Goal: Task Accomplishment & Management: Complete application form

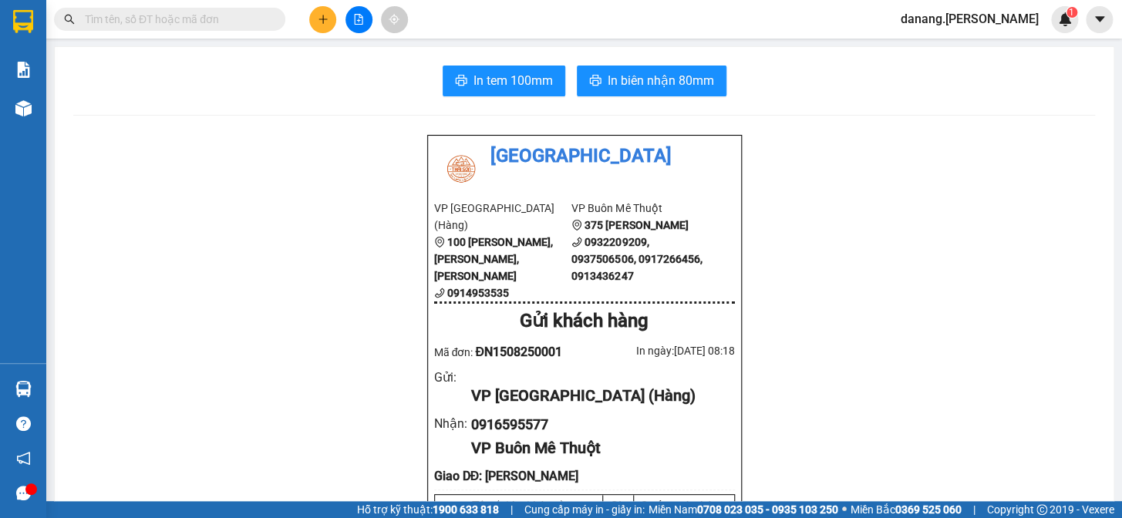
click at [316, 26] on button at bounding box center [322, 19] width 27 height 27
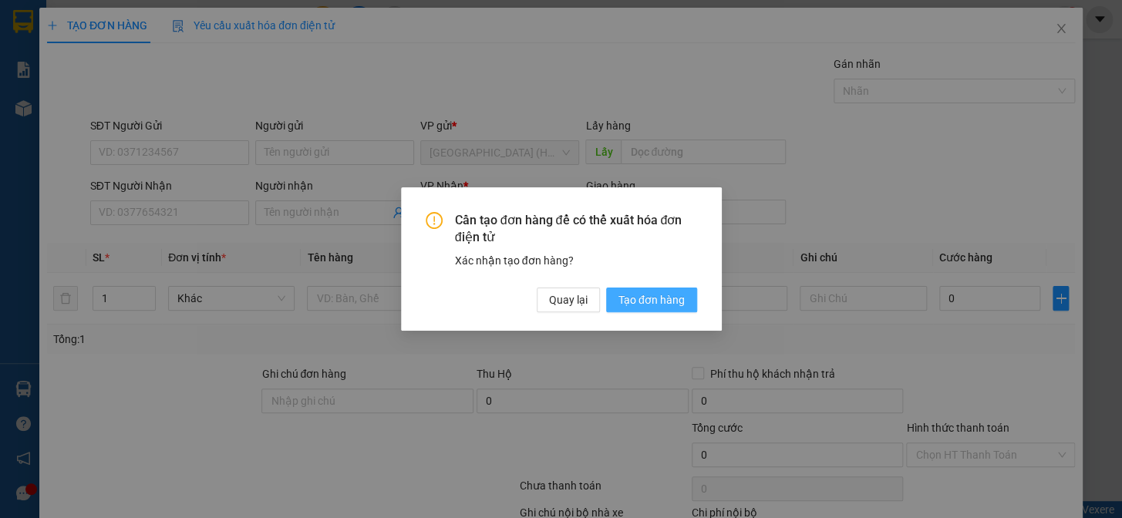
click at [643, 302] on span "Tạo đơn hàng" at bounding box center [652, 300] width 66 height 17
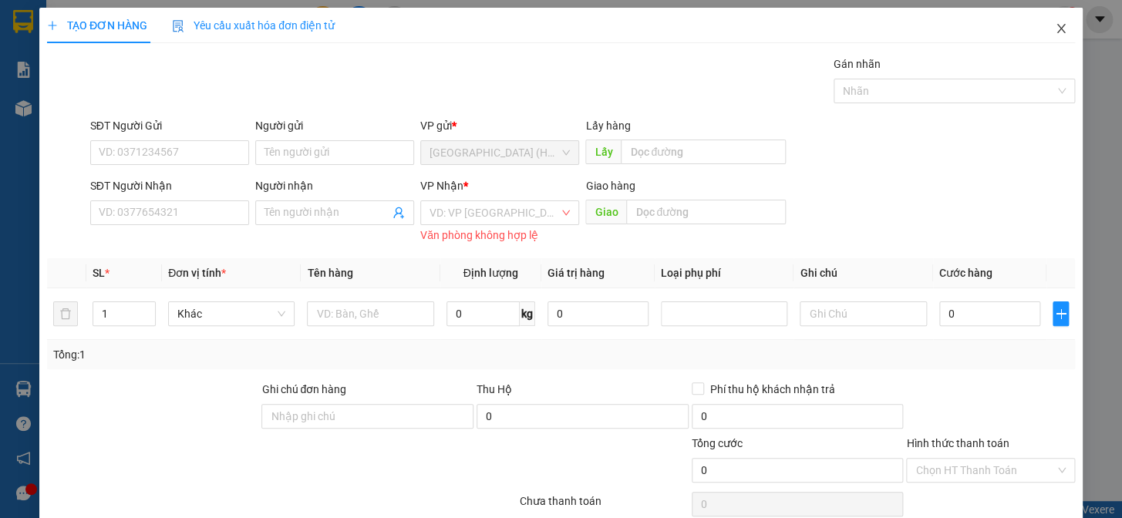
click at [1055, 29] on icon "close" at bounding box center [1061, 28] width 12 height 12
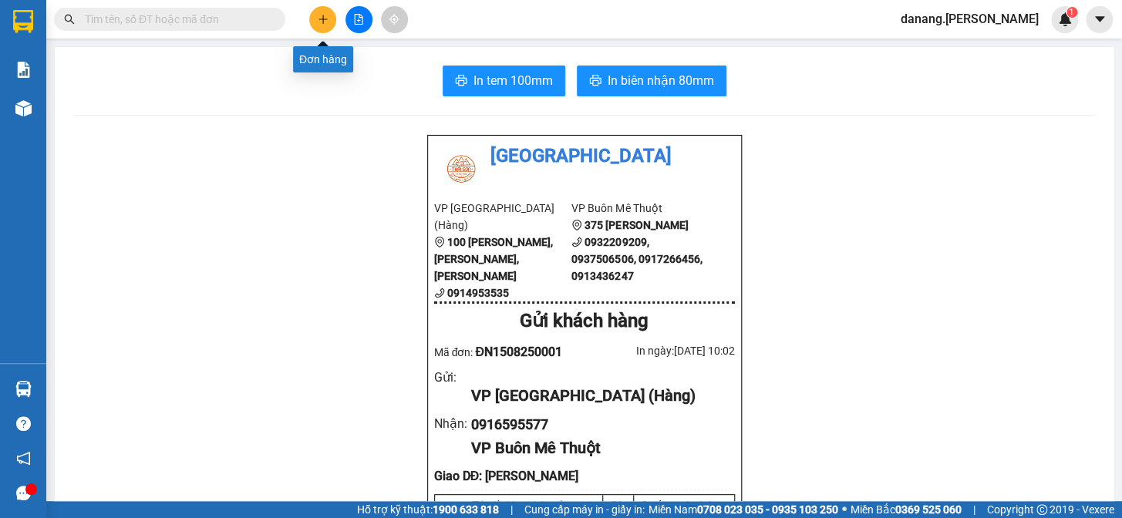
click at [318, 22] on icon "plus" at bounding box center [323, 19] width 11 height 11
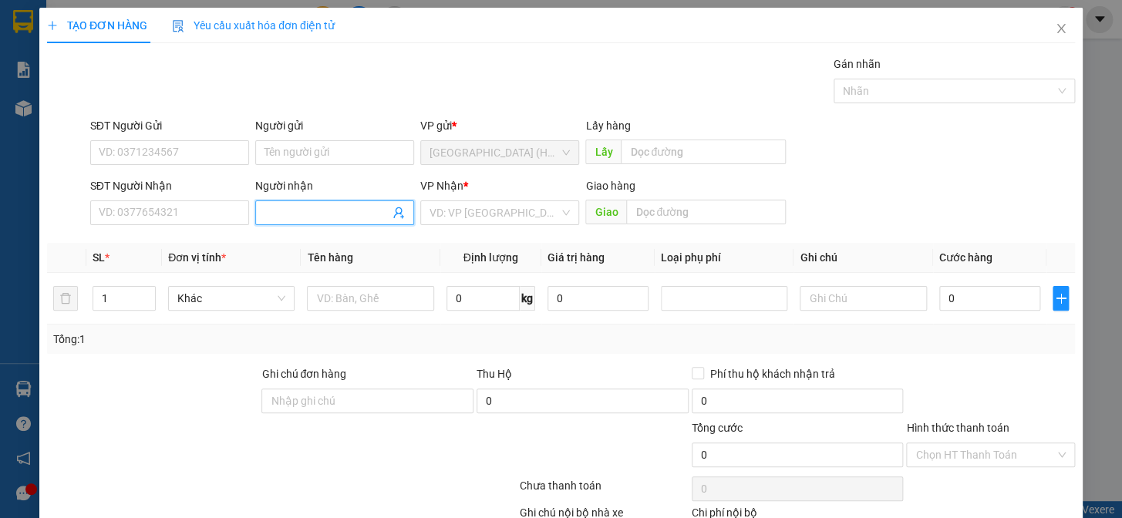
click at [294, 216] on input "Người nhận" at bounding box center [327, 212] width 125 height 17
type input "D"
type input "Định"
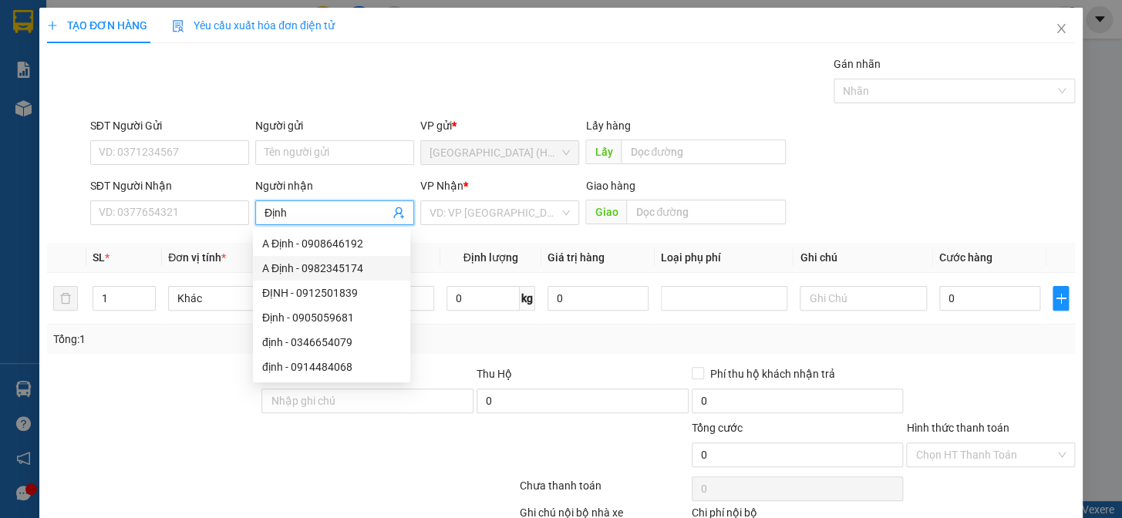
click at [353, 268] on div "A Định - 0982345174" at bounding box center [331, 268] width 139 height 17
type input "0982345174"
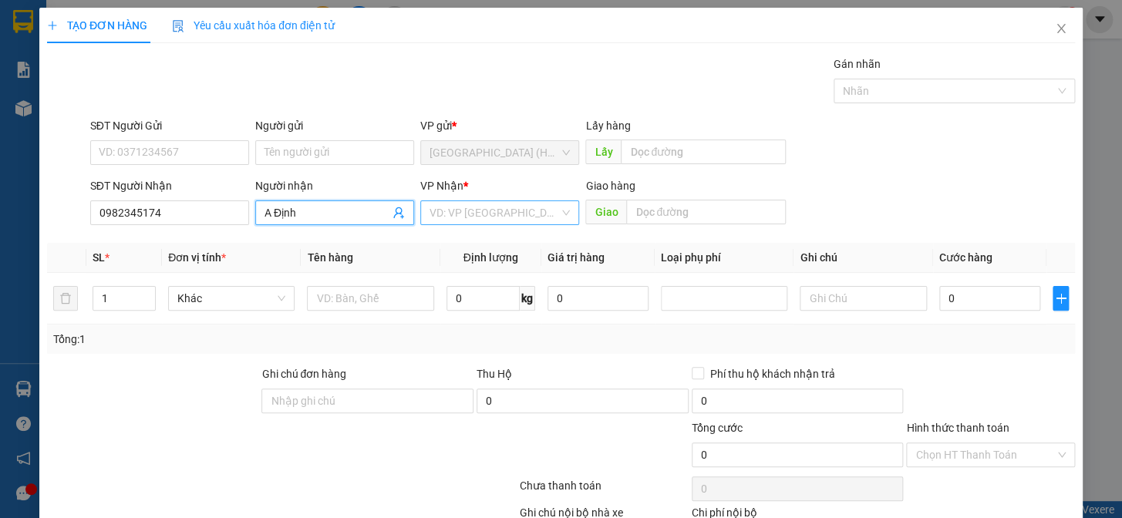
type input "A Định"
click at [468, 214] on input "search" at bounding box center [495, 212] width 130 height 23
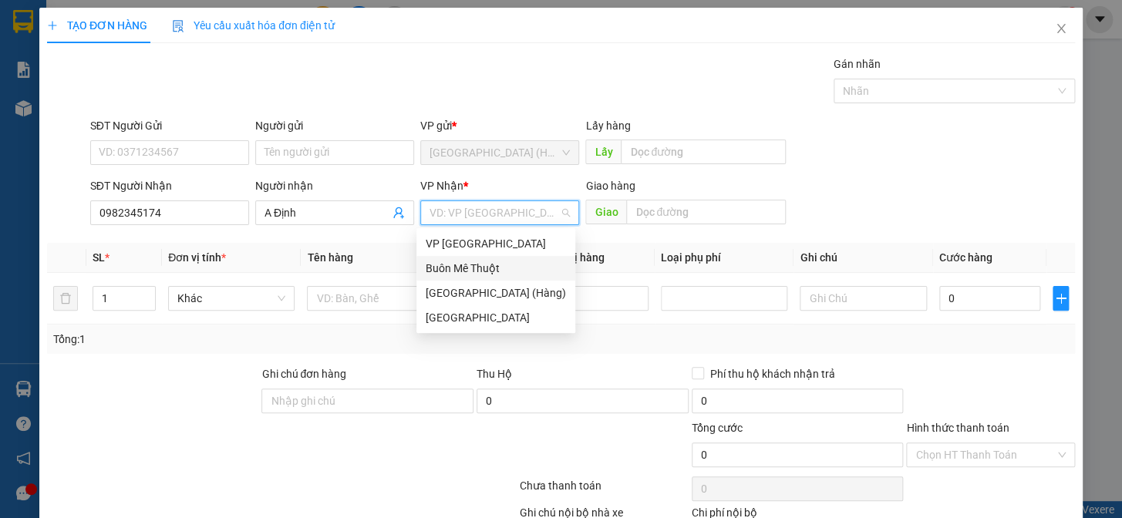
click at [480, 262] on div "Buôn Mê Thuột" at bounding box center [496, 268] width 140 height 17
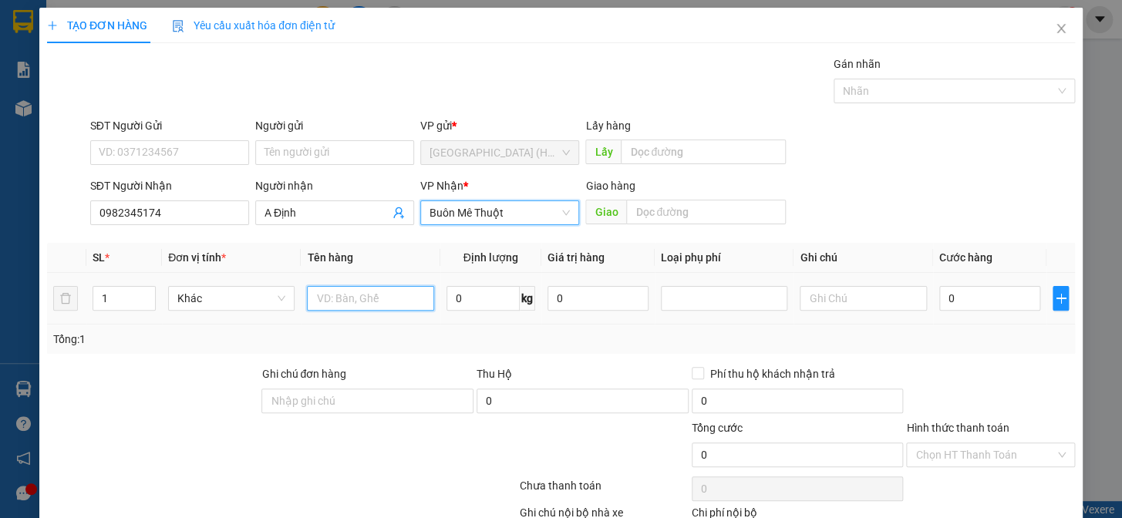
click at [335, 301] on input "text" at bounding box center [370, 298] width 127 height 25
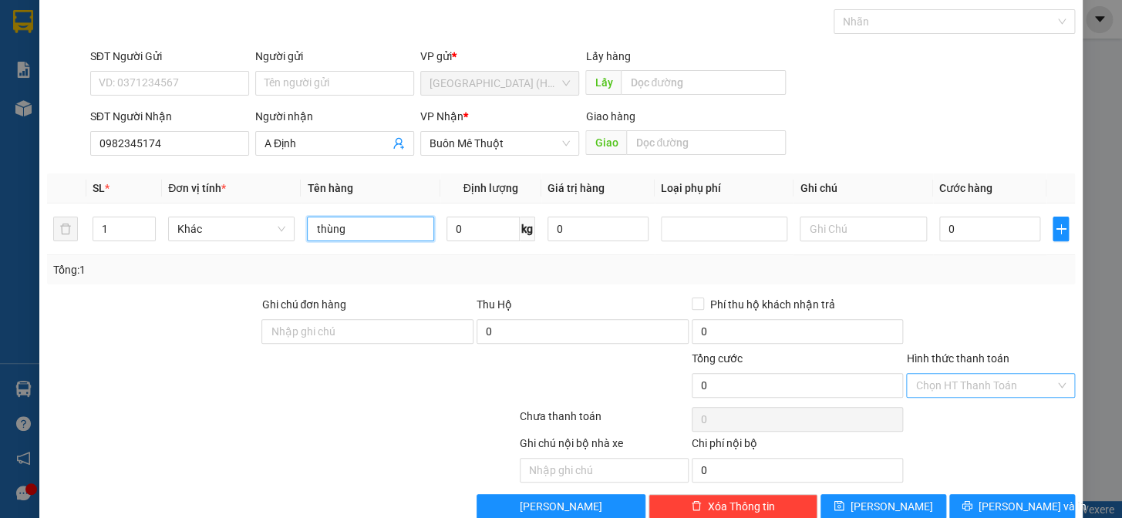
scroll to position [100, 0]
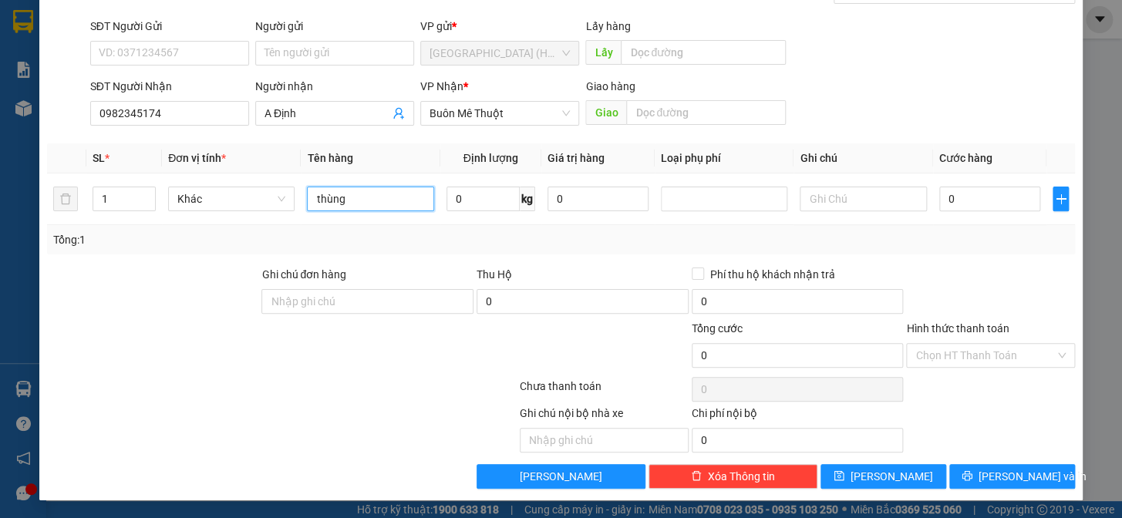
type input "thùng"
click at [980, 488] on div "TẠO ĐƠN HÀNG Yêu cầu xuất hóa đơn điện tử Transit Pickup Surcharge Ids Transit …" at bounding box center [561, 204] width 1044 height 592
click at [987, 471] on button "[PERSON_NAME] và In" at bounding box center [1013, 476] width 126 height 25
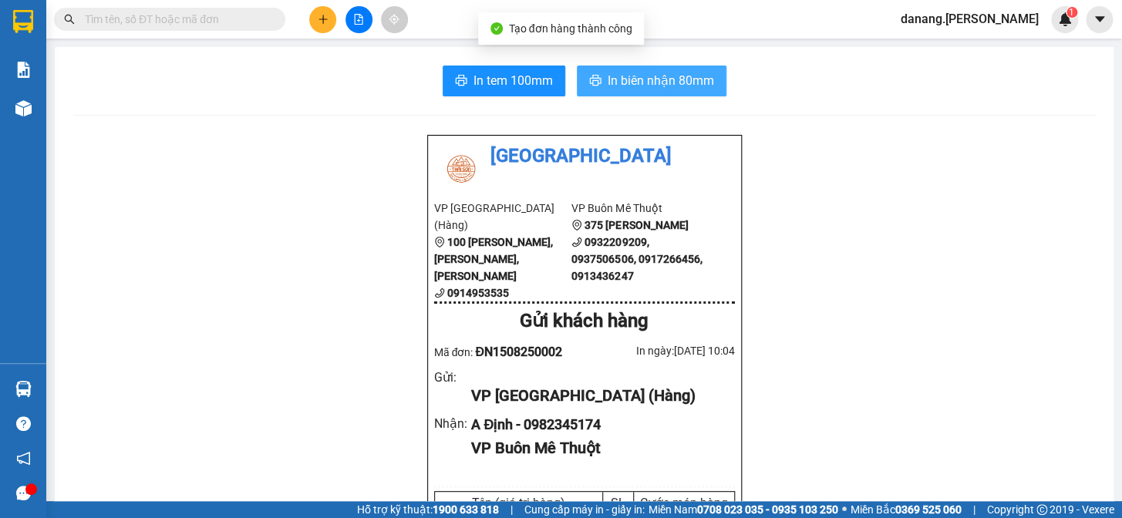
click at [661, 79] on span "In biên nhận 80mm" at bounding box center [661, 80] width 106 height 19
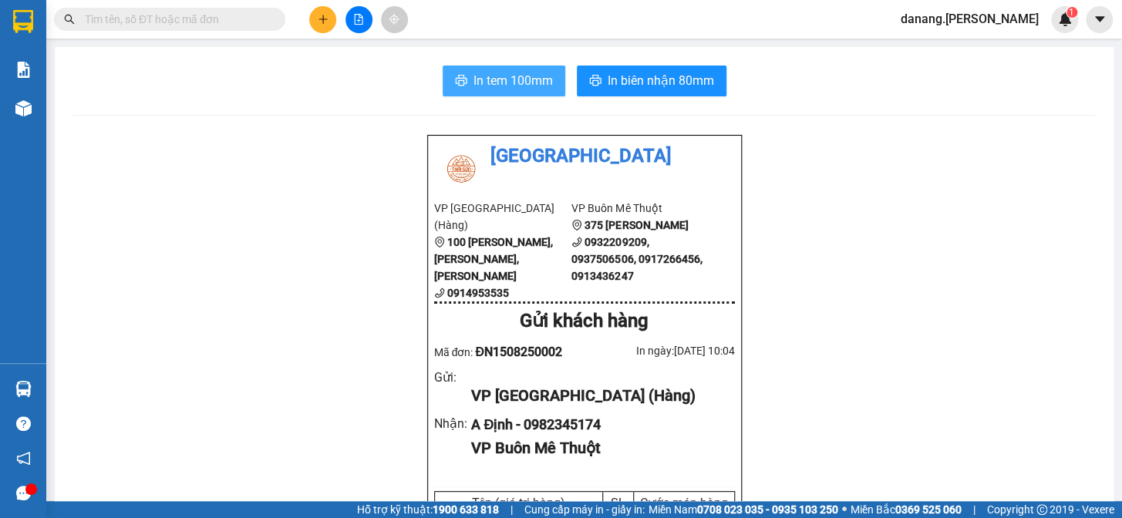
click at [497, 83] on span "In tem 100mm" at bounding box center [513, 80] width 79 height 19
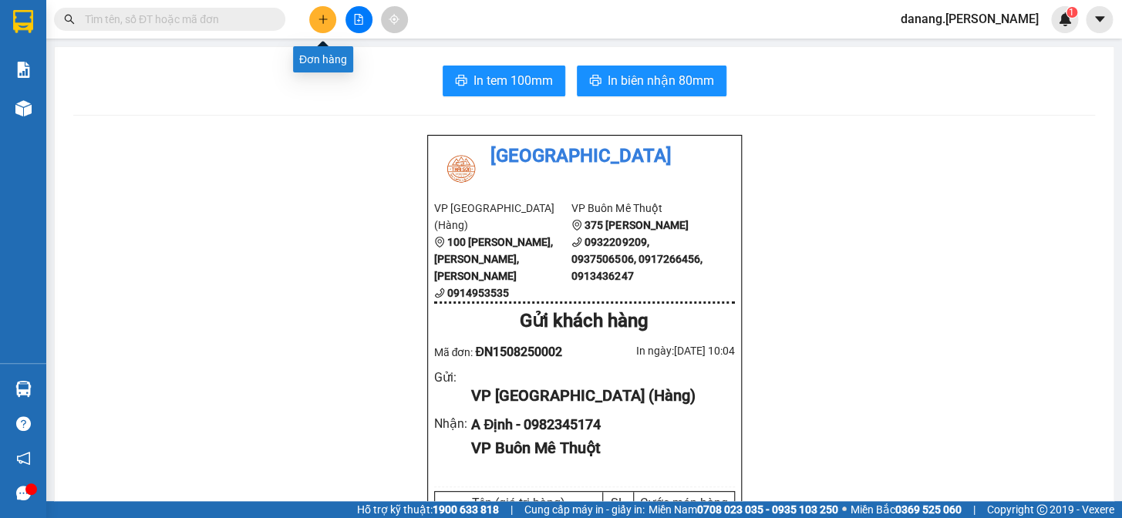
click at [319, 14] on icon "plus" at bounding box center [323, 19] width 11 height 11
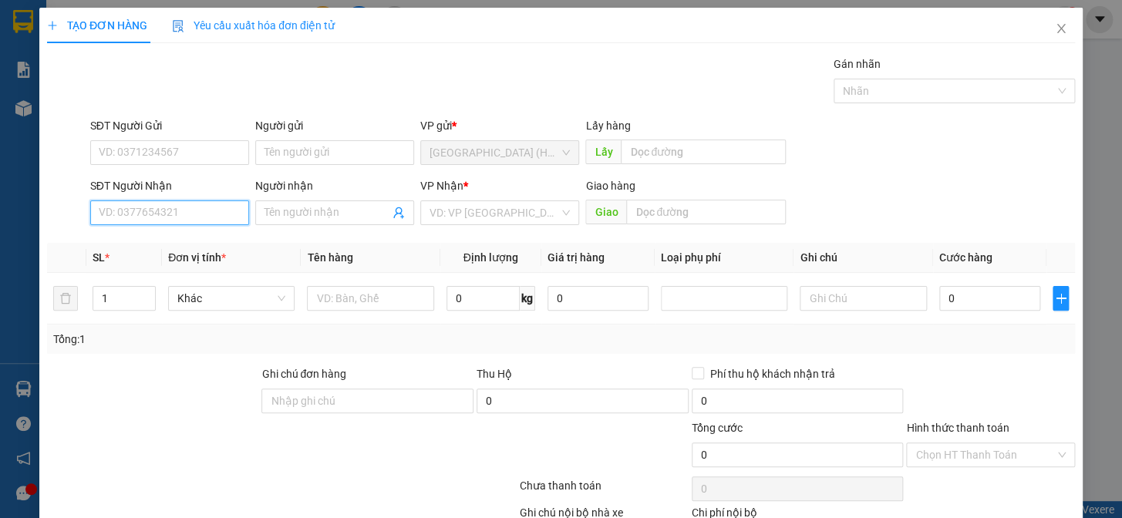
click at [137, 206] on input "SĐT Người Nhận" at bounding box center [169, 213] width 159 height 25
type input "0945798829"
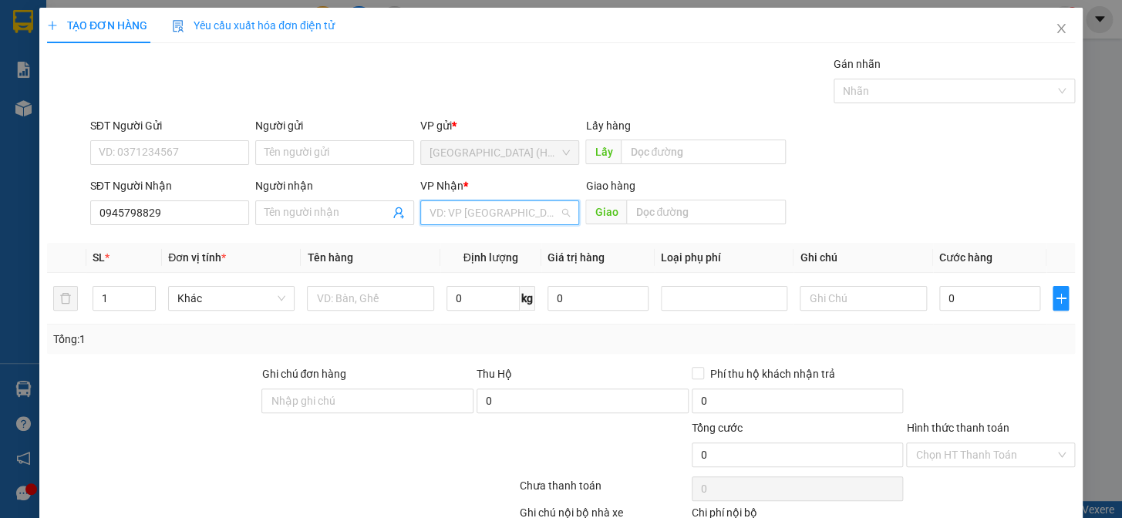
click at [446, 210] on input "search" at bounding box center [495, 212] width 130 height 23
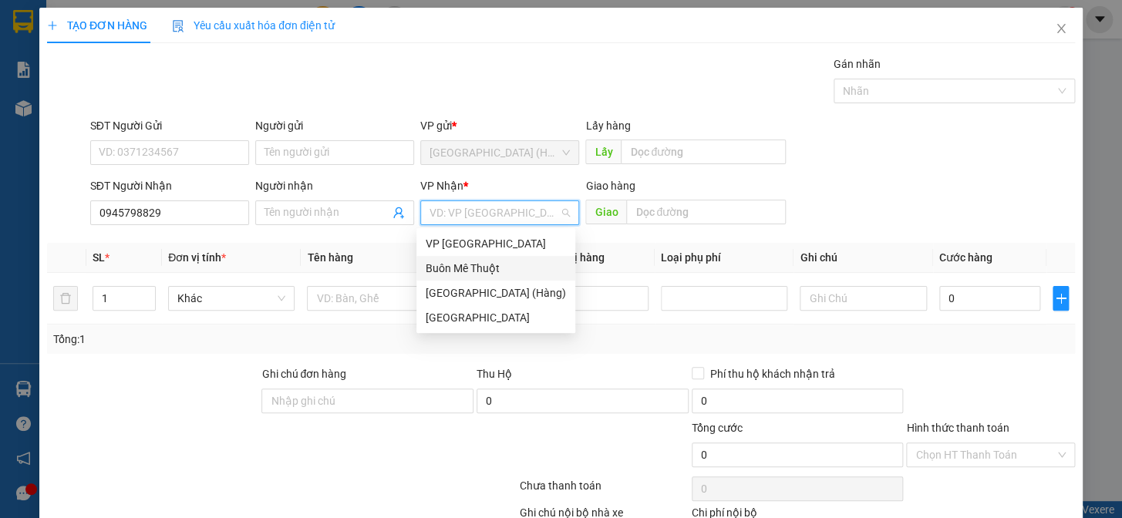
click at [464, 272] on div "Buôn Mê Thuột" at bounding box center [496, 268] width 140 height 17
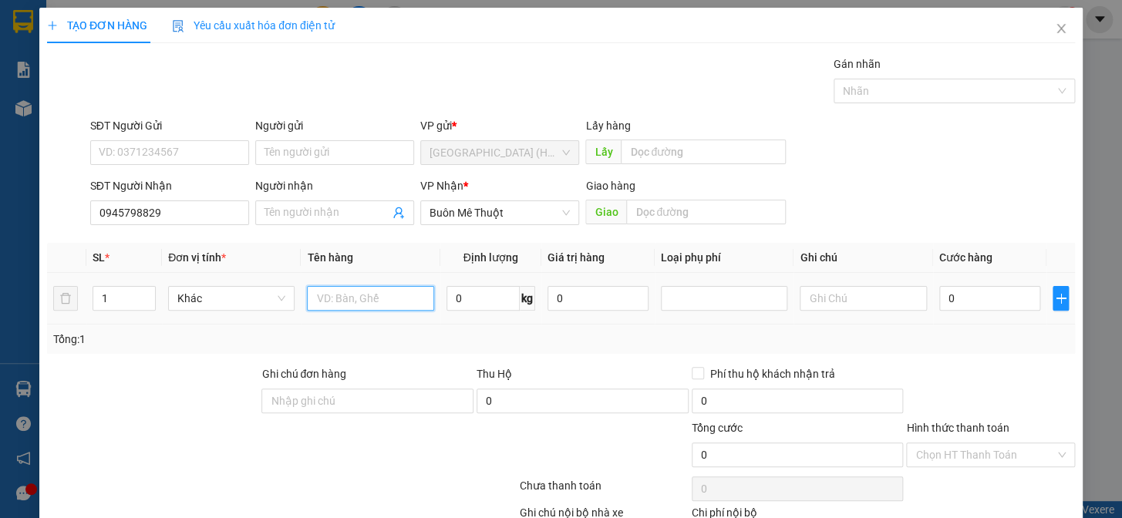
click at [380, 294] on input "text" at bounding box center [370, 298] width 127 height 25
type input "bao"
click at [318, 198] on div "Người nhận" at bounding box center [334, 188] width 159 height 23
click at [293, 204] on input "Người nhận" at bounding box center [327, 212] width 125 height 17
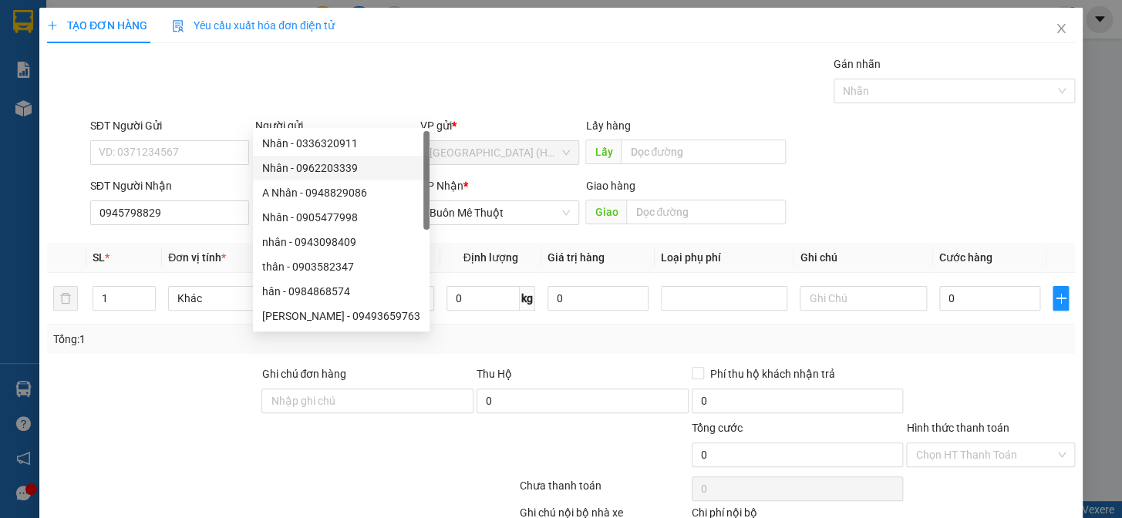
type input "Hân"
click at [548, 260] on div "Transit Pickup Surcharge Ids Transit Deliver Surcharge Ids Transit Deliver Surc…" at bounding box center [561, 322] width 1028 height 533
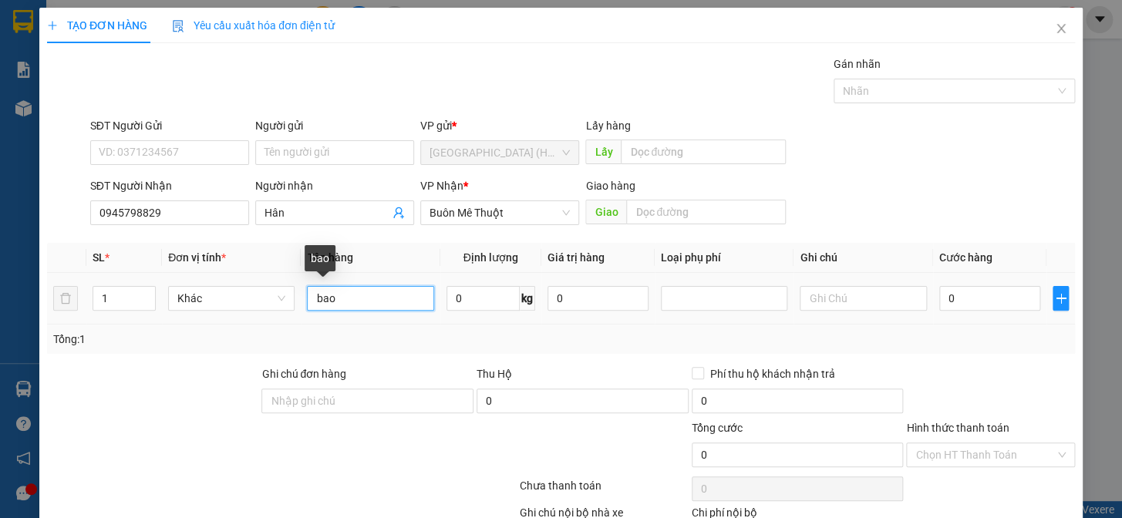
click at [360, 286] on input "bao" at bounding box center [370, 298] width 127 height 25
type input "bao xanh"
click at [977, 286] on input "0" at bounding box center [990, 298] width 101 height 25
type input "3"
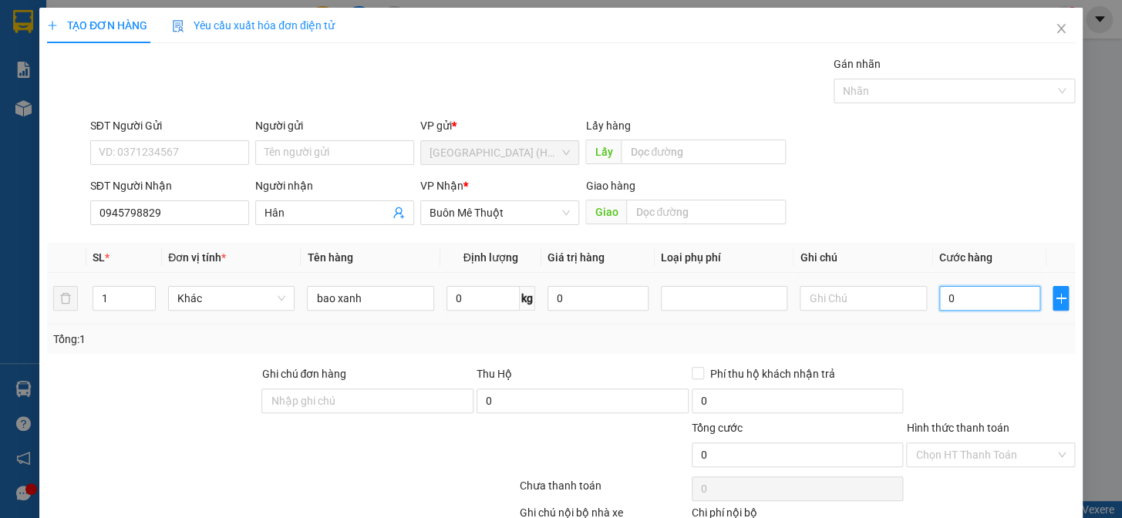
type input "3"
type input "30"
type input "300"
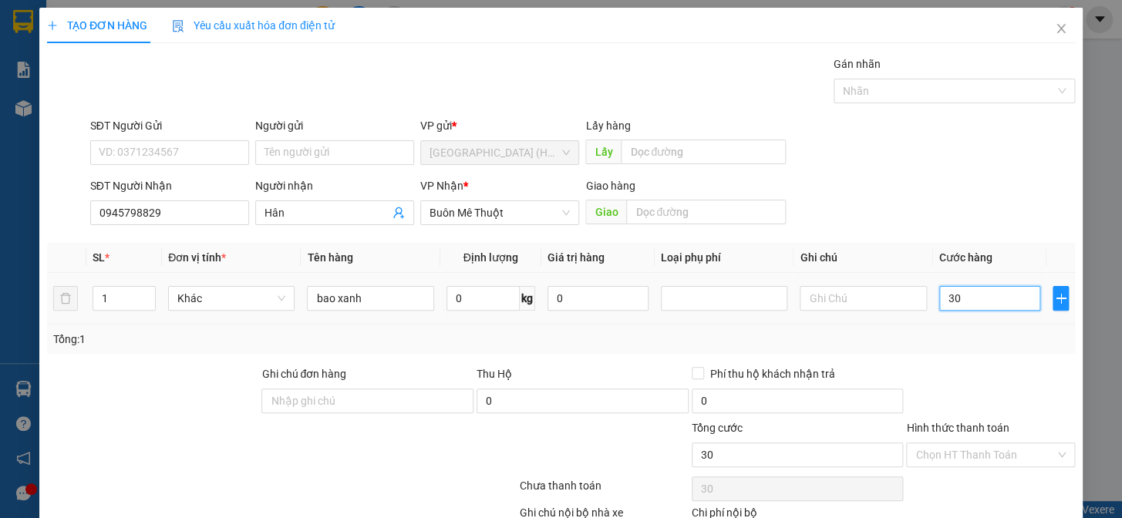
type input "300"
type input "3.000"
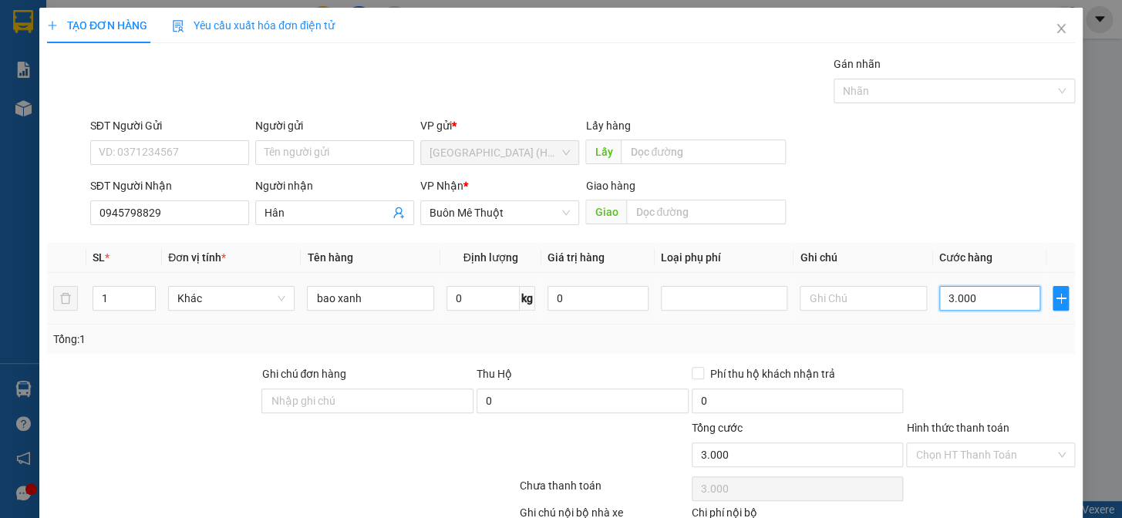
type input "30.000"
type input "300.000"
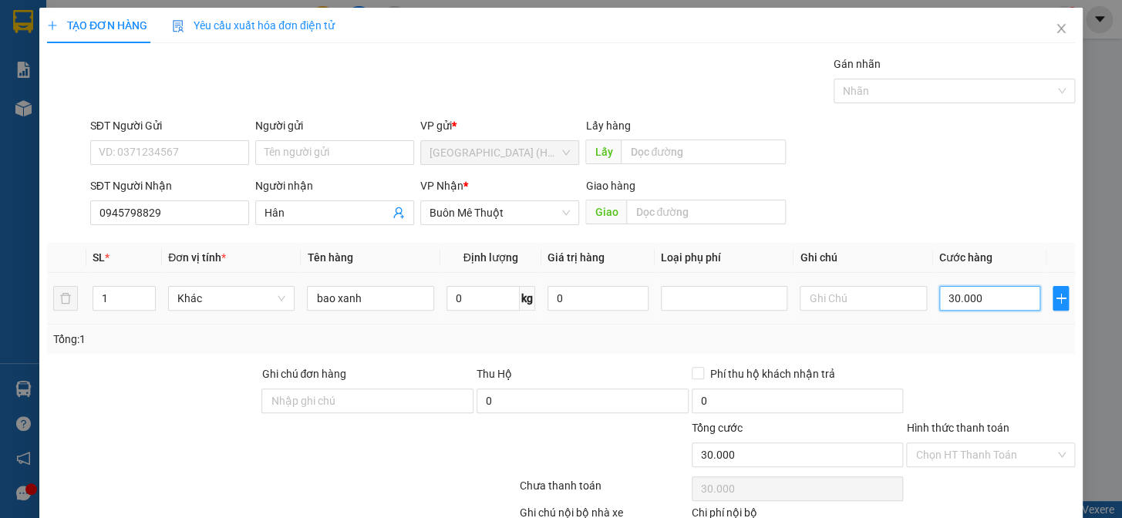
type input "300.000"
click at [995, 444] on input "Hình thức thanh toán" at bounding box center [986, 455] width 140 height 23
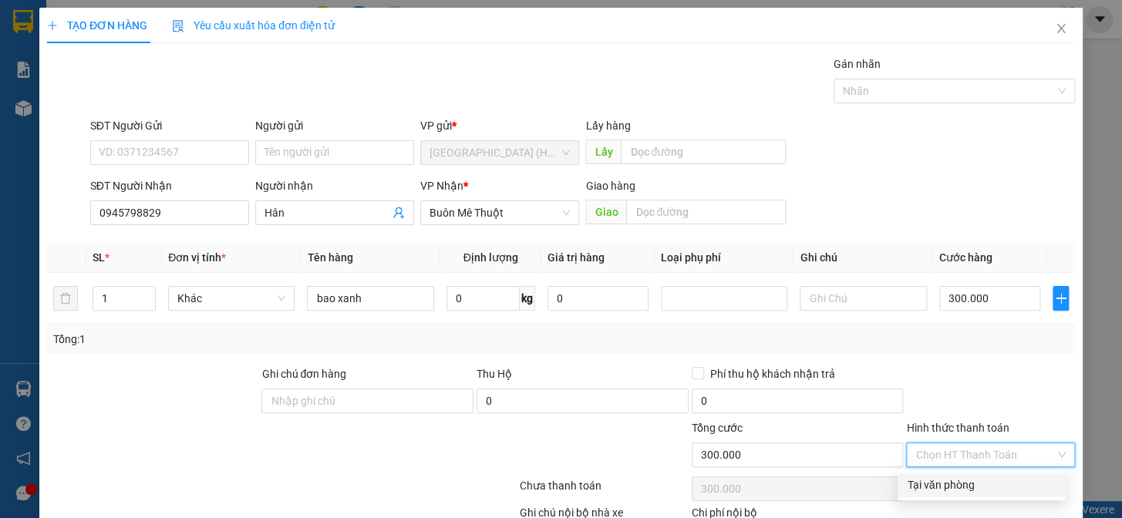
click at [967, 477] on div "Tại văn phòng" at bounding box center [981, 485] width 149 height 17
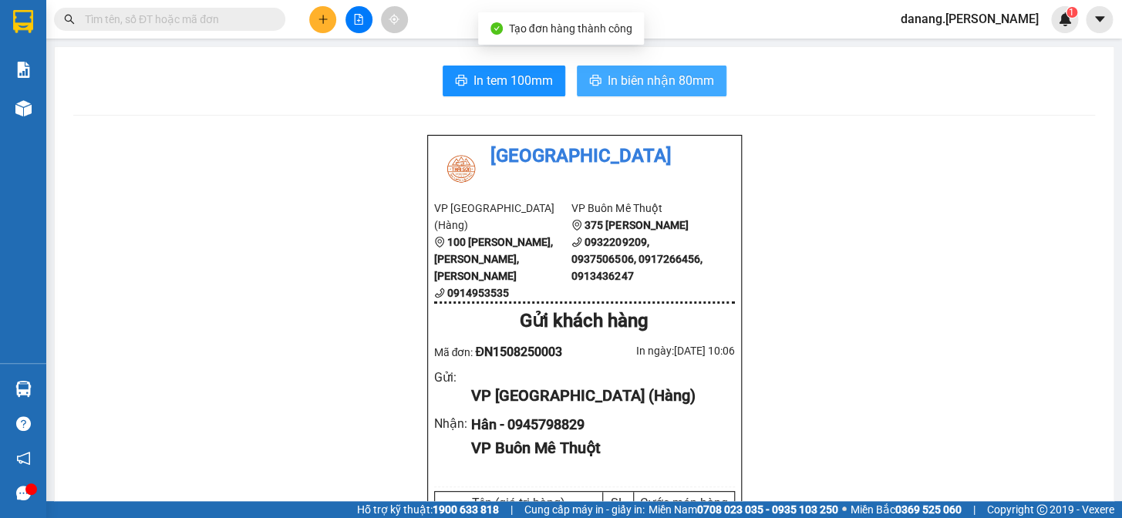
click at [645, 79] on span "In biên nhận 80mm" at bounding box center [661, 80] width 106 height 19
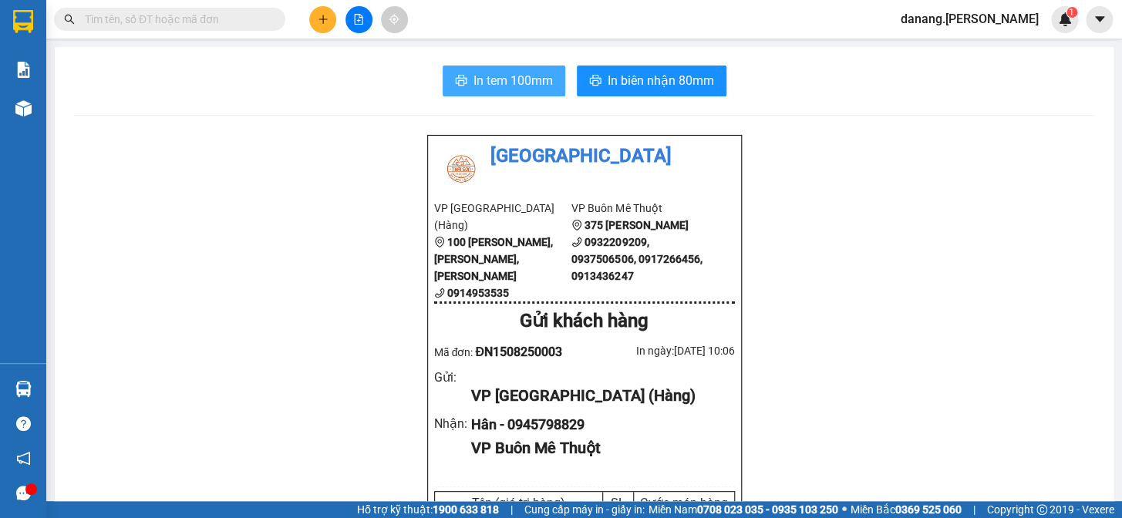
click at [482, 75] on span "In tem 100mm" at bounding box center [513, 80] width 79 height 19
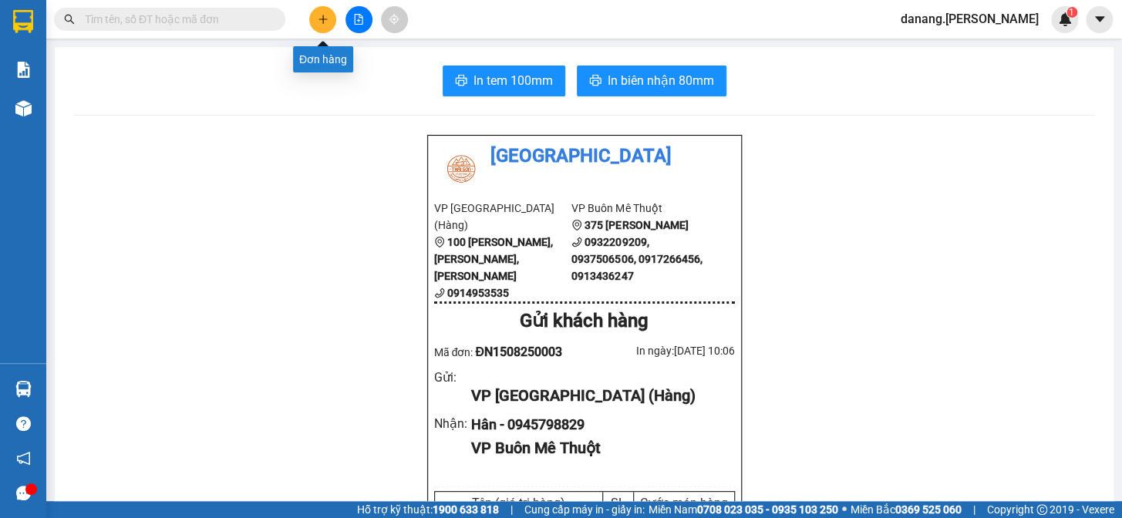
click at [322, 17] on icon "plus" at bounding box center [323, 19] width 11 height 11
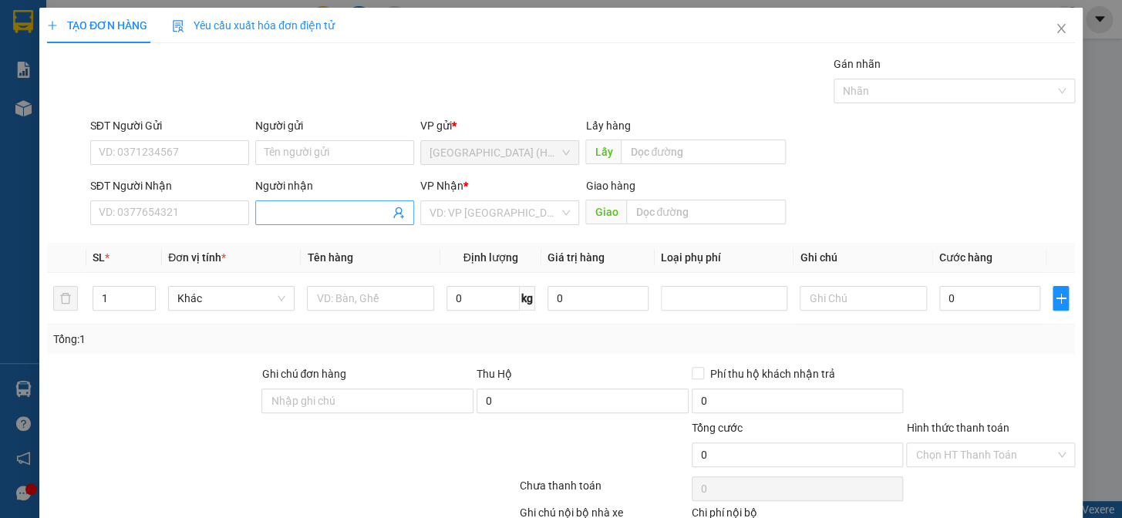
click at [280, 214] on input "Người nhận" at bounding box center [327, 212] width 125 height 17
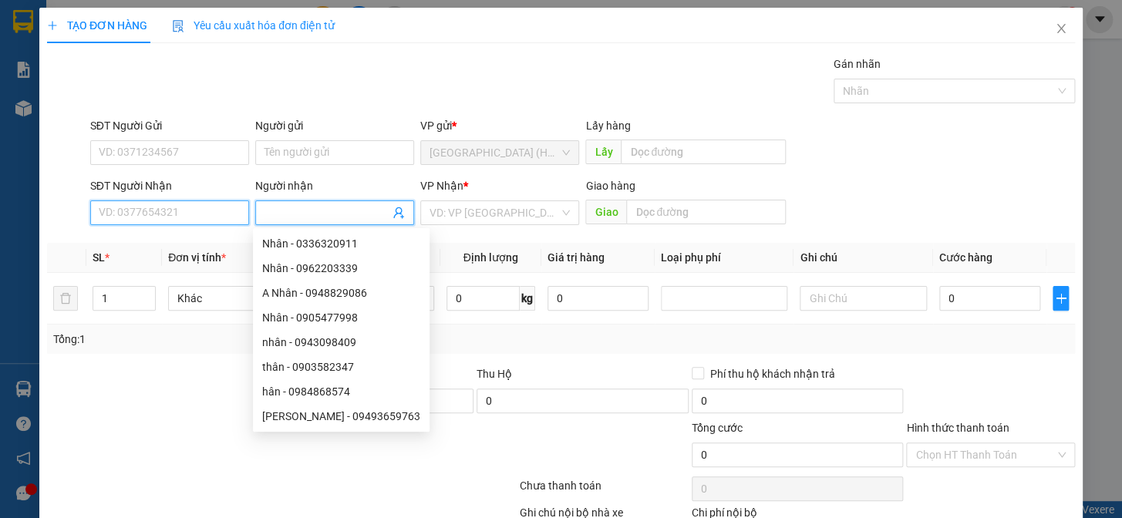
click at [148, 214] on input "SĐT Người Nhận" at bounding box center [169, 213] width 159 height 25
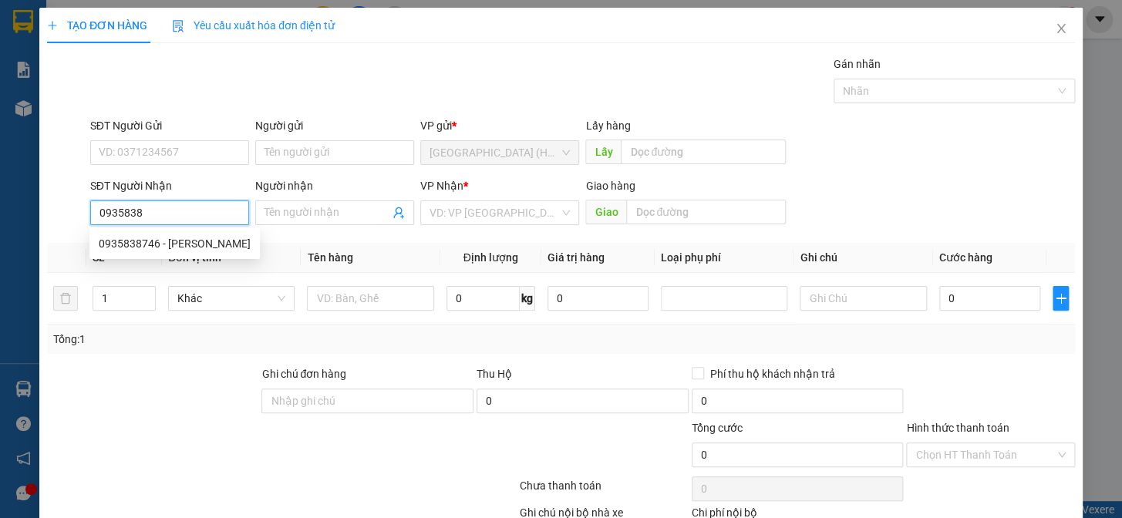
click at [137, 252] on div "0935838746 - [PERSON_NAME]" at bounding box center [174, 243] width 170 height 25
type input "0935838746"
type input "[PERSON_NAME]"
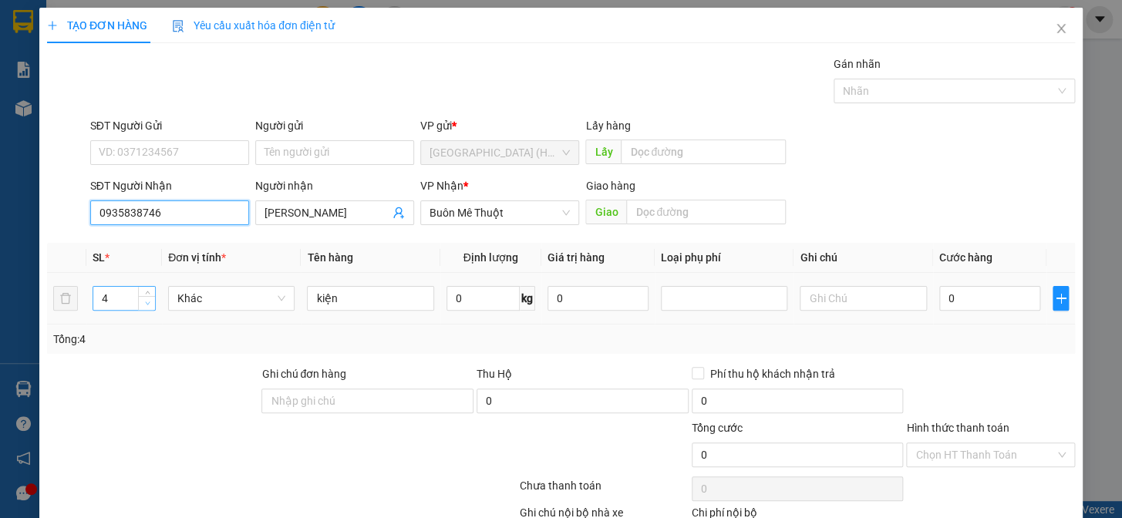
type input "0935838746"
click at [150, 302] on span "down" at bounding box center [147, 303] width 9 height 9
type input "1"
click at [150, 302] on span "down" at bounding box center [147, 303] width 9 height 9
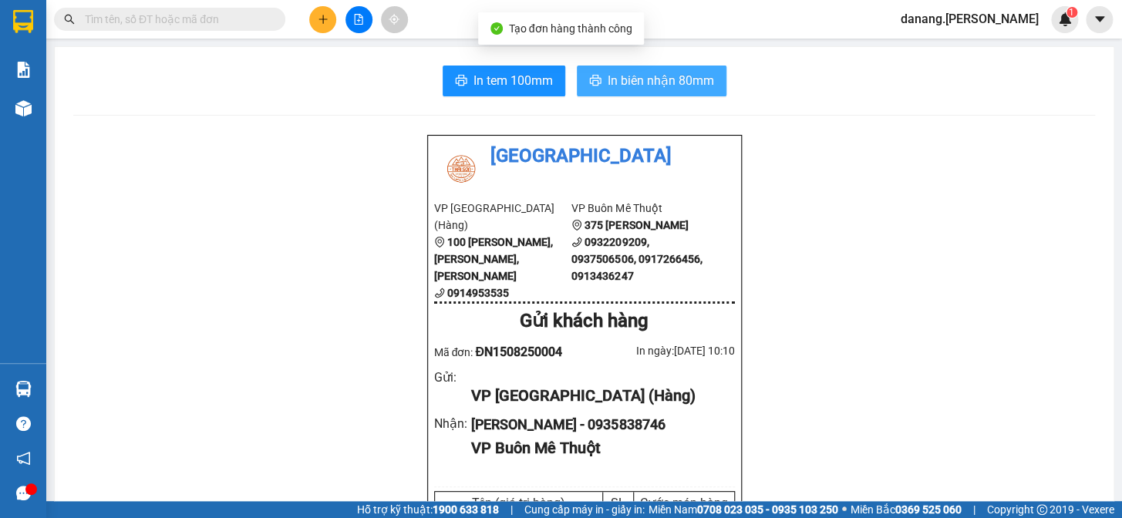
click at [641, 86] on span "In biên nhận 80mm" at bounding box center [661, 80] width 106 height 19
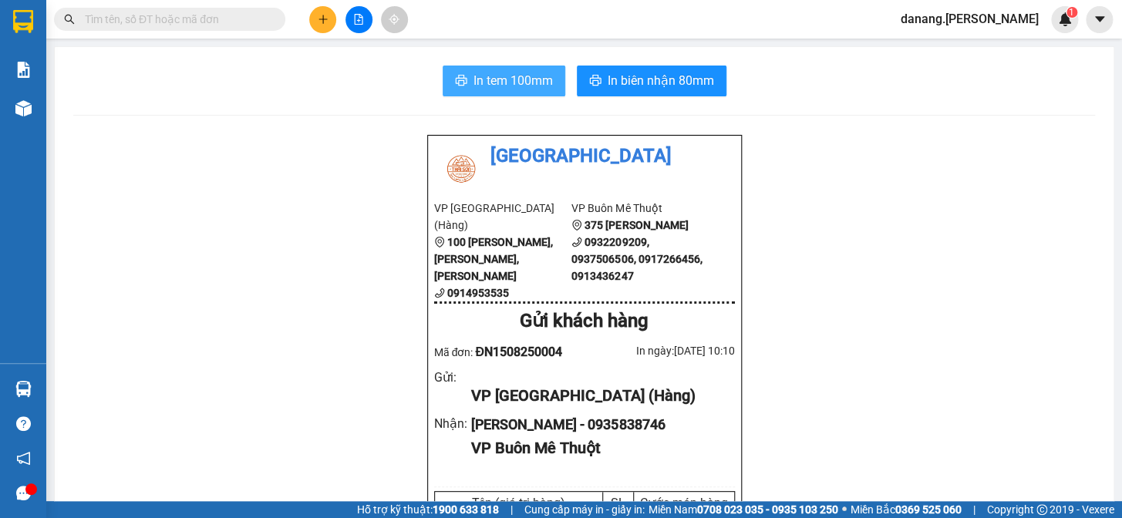
click at [508, 81] on span "In tem 100mm" at bounding box center [513, 80] width 79 height 19
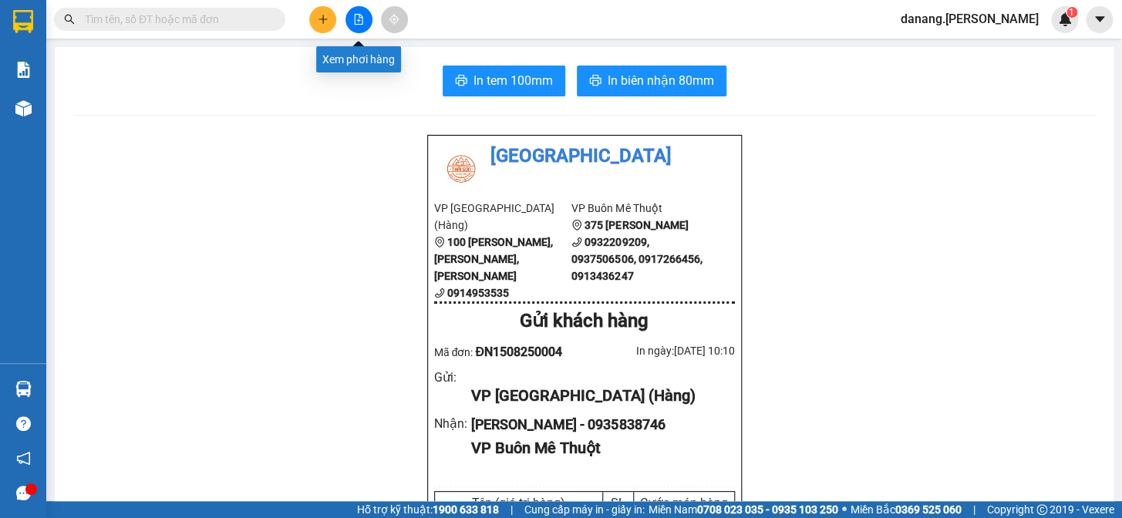
click at [354, 17] on icon "file-add" at bounding box center [358, 19] width 11 height 11
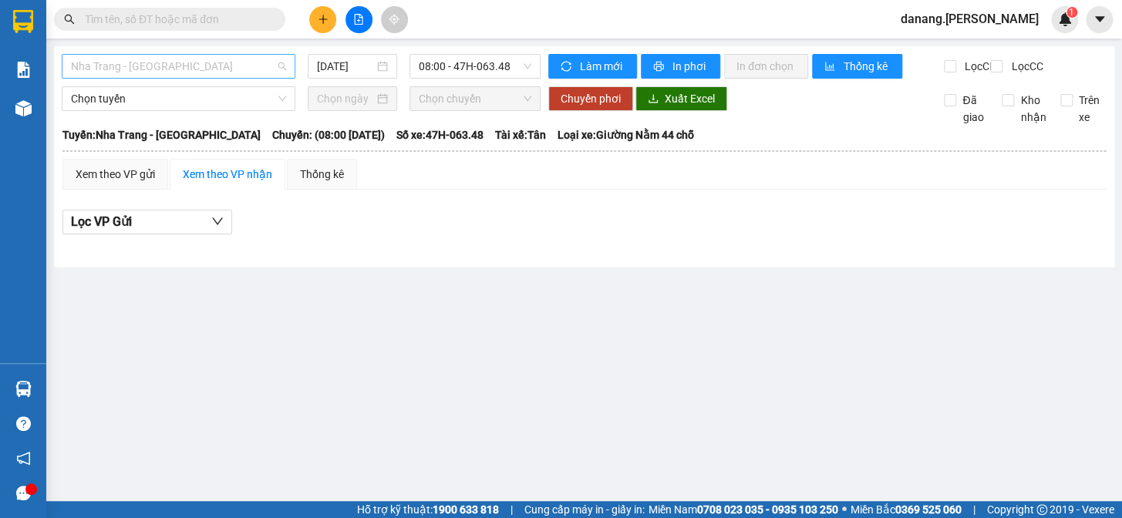
click at [140, 69] on span "Nha Trang - [GEOGRAPHIC_DATA]" at bounding box center [178, 66] width 215 height 23
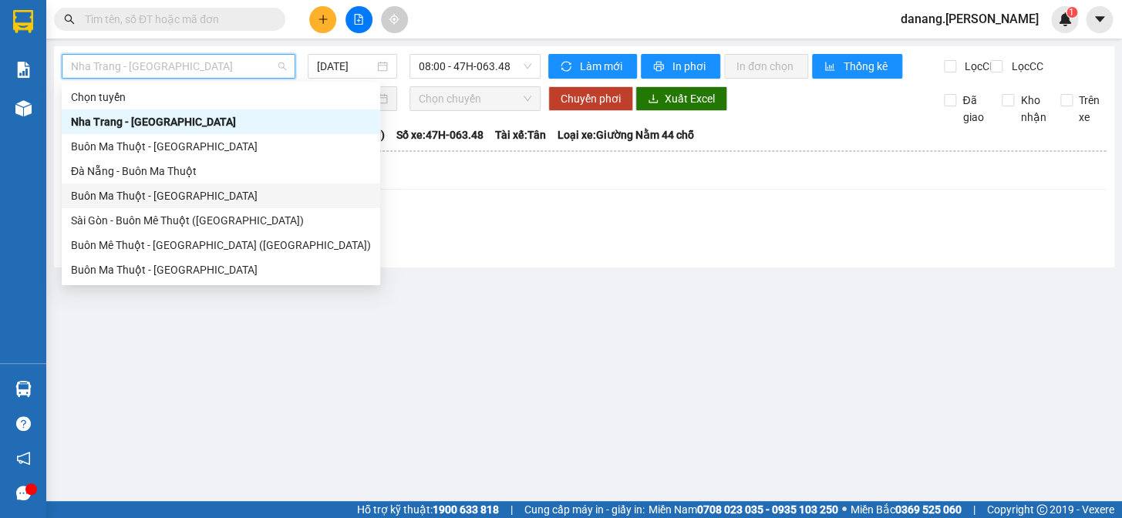
click at [167, 194] on div "Buôn Ma Thuột - [GEOGRAPHIC_DATA]" at bounding box center [221, 195] width 300 height 17
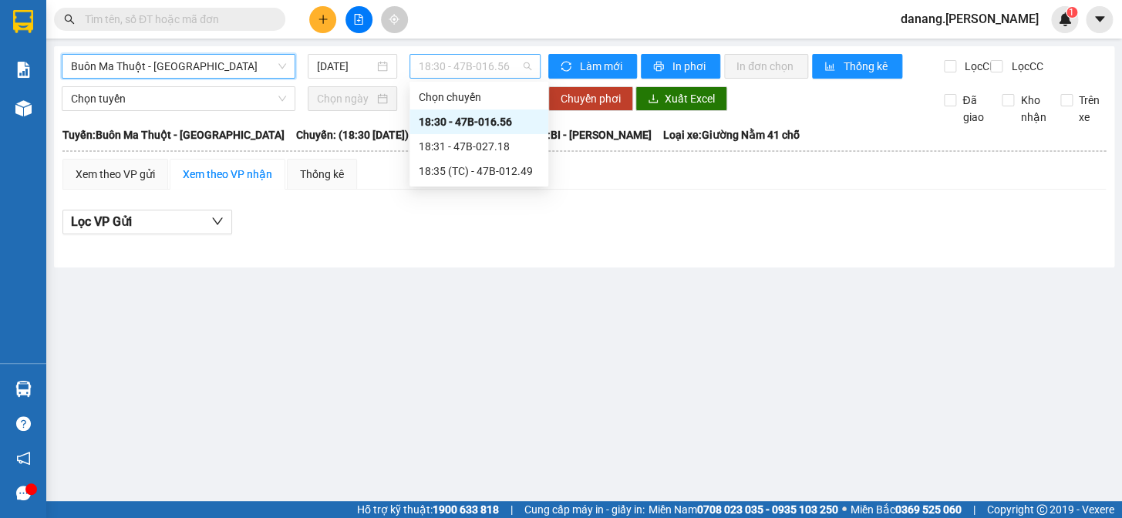
click at [421, 62] on span "18:30 - 47B-016.56" at bounding box center [475, 66] width 113 height 23
click at [481, 177] on div "18:35 (TC) - 47B-012.49" at bounding box center [479, 171] width 120 height 17
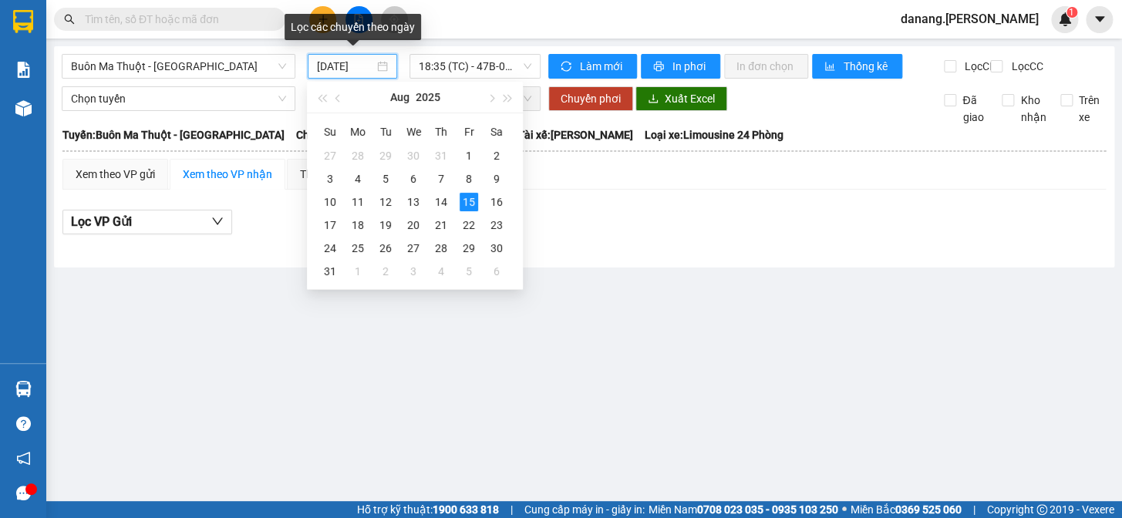
click at [368, 66] on input "[DATE]" at bounding box center [346, 66] width 58 height 17
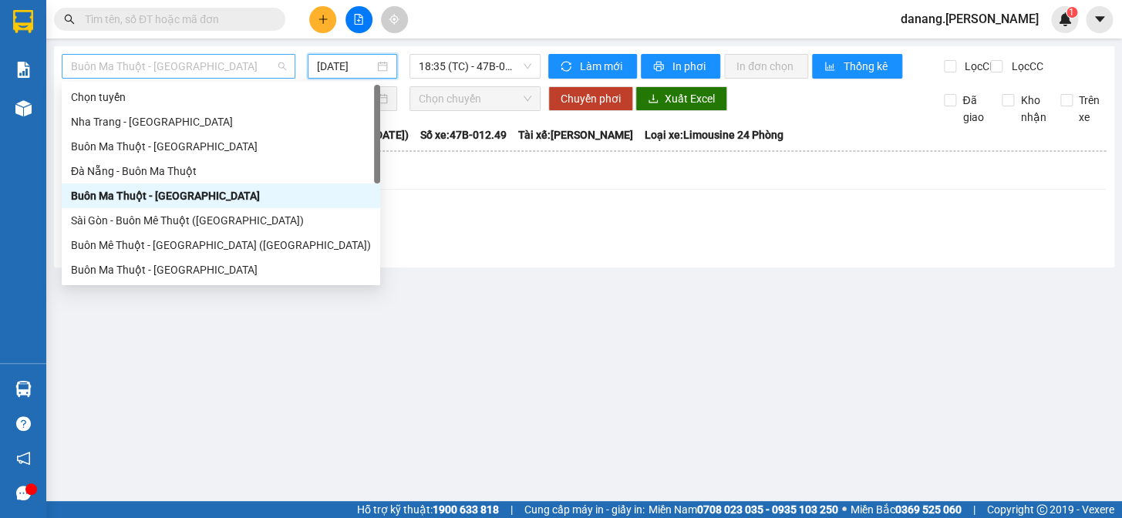
click at [247, 62] on span "Buôn Ma Thuột - [GEOGRAPHIC_DATA]" at bounding box center [178, 66] width 215 height 23
click at [160, 201] on div "Buôn Ma Thuột - [GEOGRAPHIC_DATA]" at bounding box center [221, 195] width 300 height 17
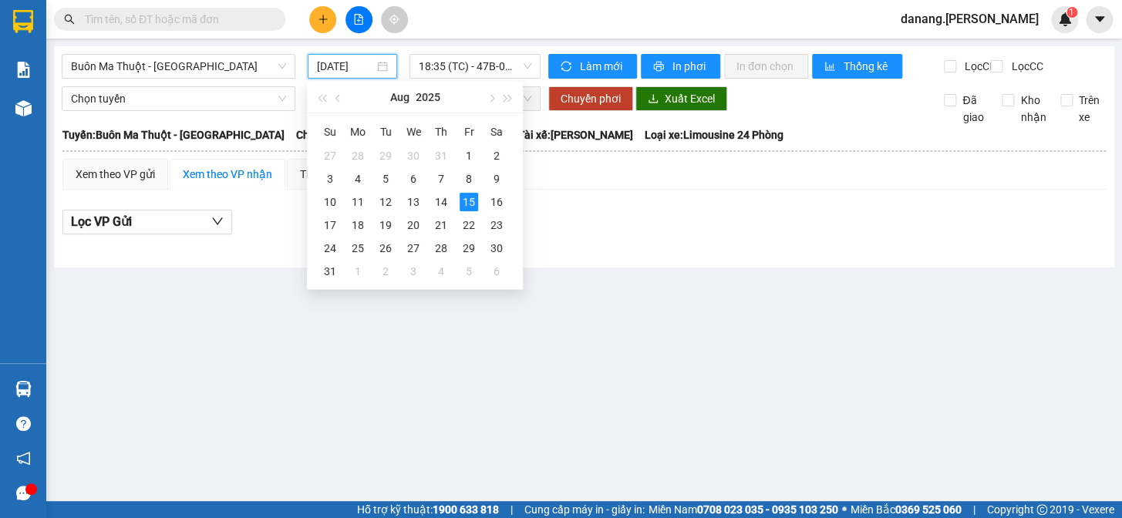
click at [349, 68] on input "[DATE]" at bounding box center [346, 66] width 58 height 17
click at [415, 201] on div "13" at bounding box center [413, 202] width 19 height 19
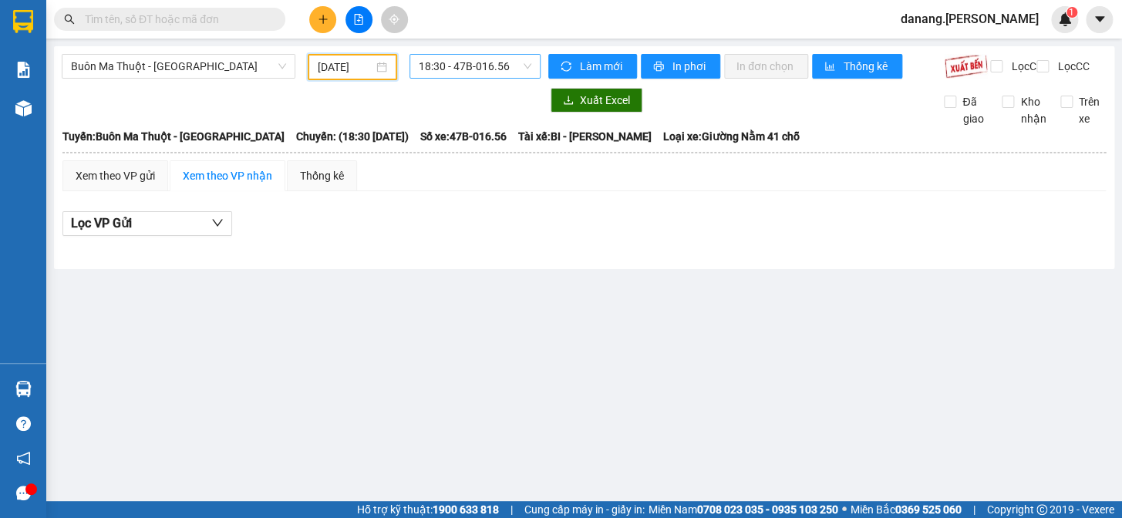
click at [434, 69] on span "18:30 - 47B-016.56" at bounding box center [475, 66] width 113 height 23
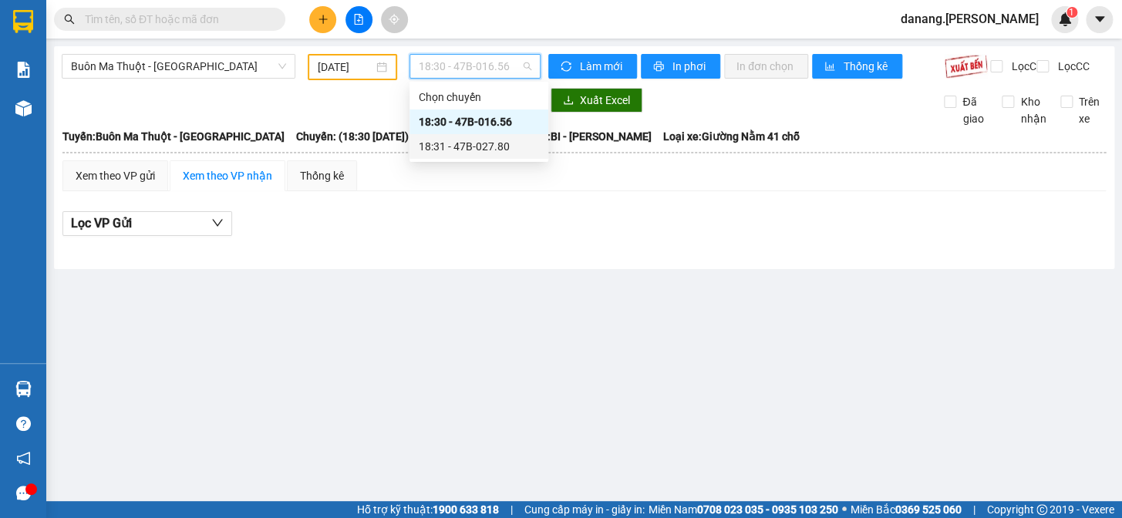
click at [467, 155] on div "18:31 - 47B-027.80" at bounding box center [479, 146] width 139 height 25
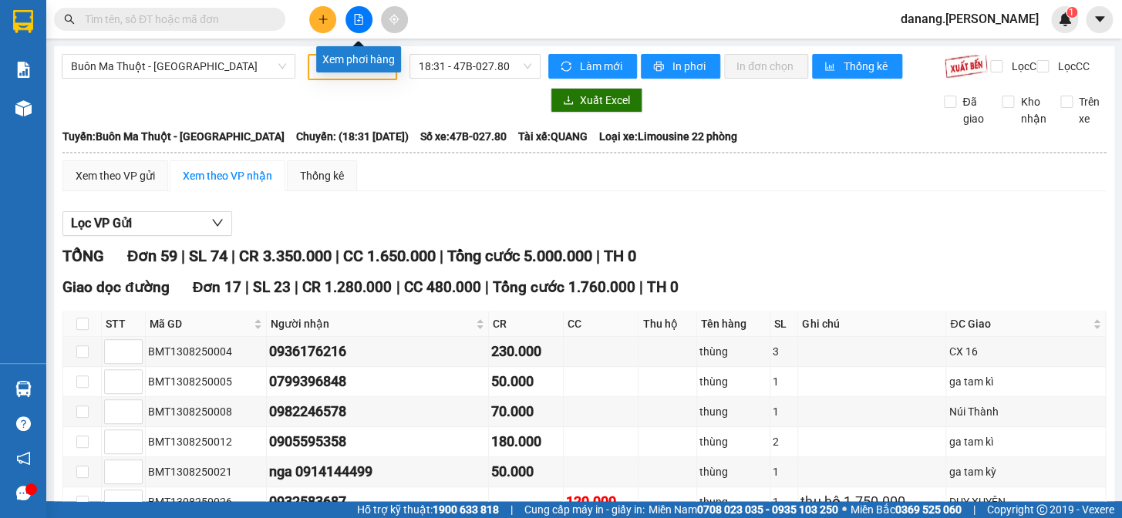
click at [351, 22] on button at bounding box center [359, 19] width 27 height 27
click at [362, 19] on icon "file-add" at bounding box center [358, 19] width 11 height 11
click at [345, 66] on input "[DATE]" at bounding box center [346, 67] width 56 height 17
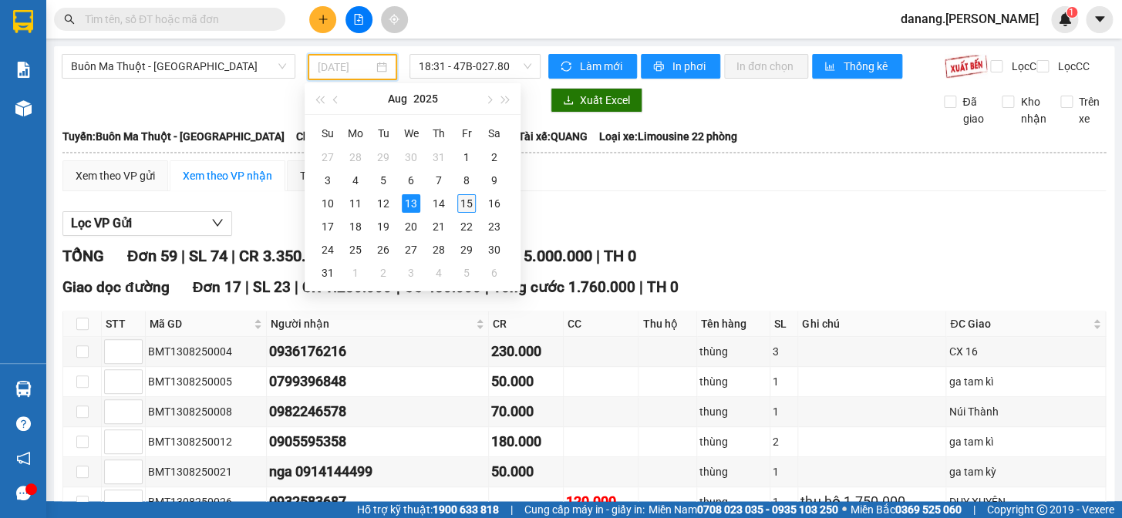
click at [471, 202] on div "15" at bounding box center [466, 203] width 19 height 19
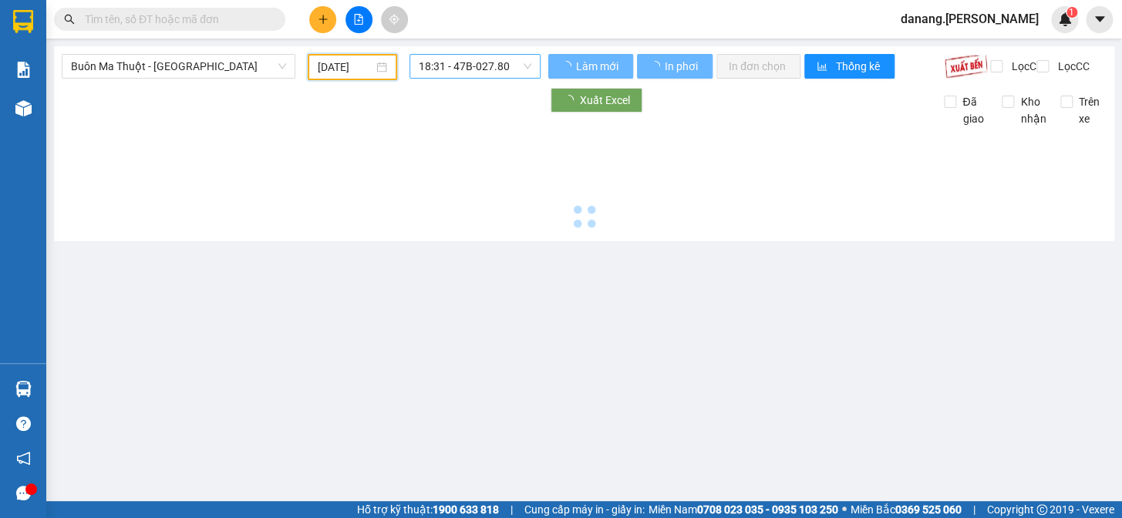
type input "[DATE]"
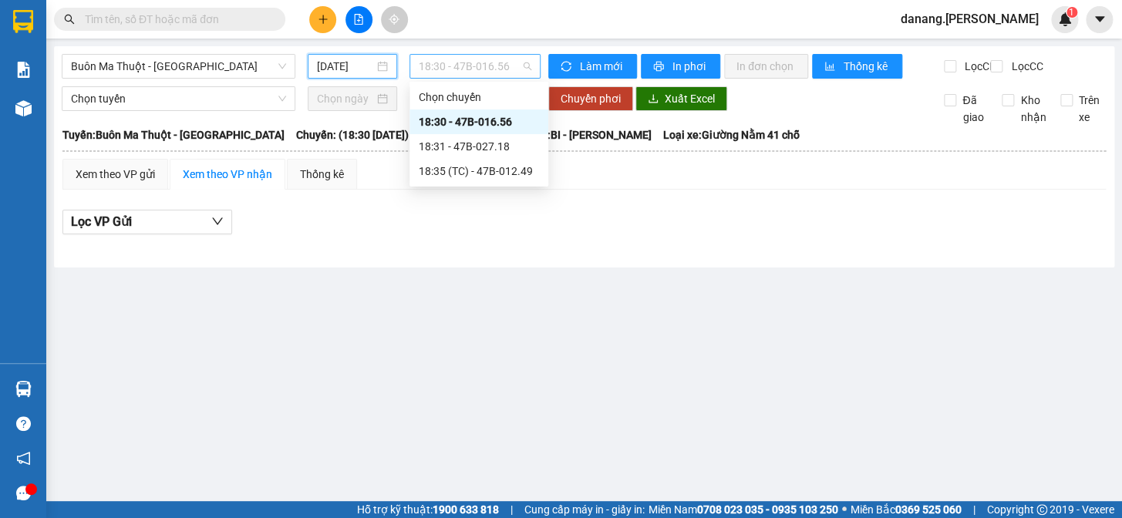
click at [461, 62] on span "18:30 - 47B-016.56" at bounding box center [475, 66] width 113 height 23
click at [468, 143] on div "18:31 - 47B-027.18" at bounding box center [479, 146] width 120 height 17
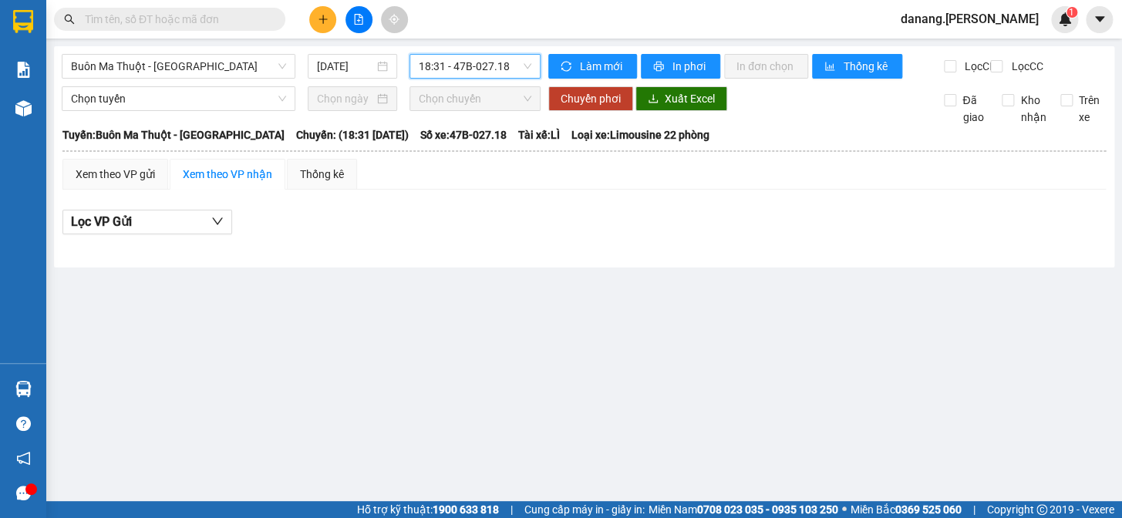
click at [507, 62] on span "18:31 - 47B-027.18" at bounding box center [475, 66] width 113 height 23
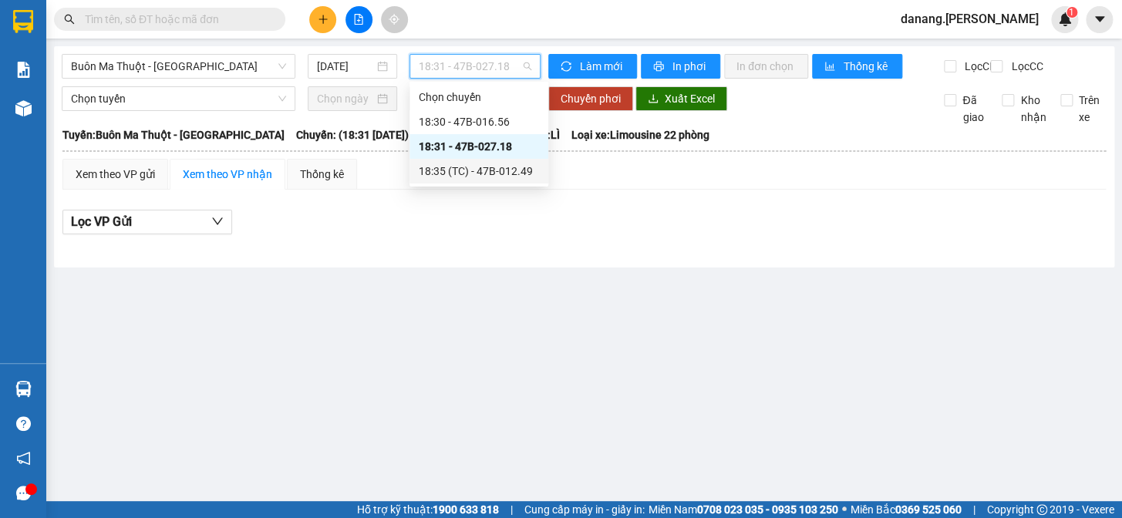
click at [515, 182] on div "18:35 (TC) - 47B-012.49" at bounding box center [479, 171] width 139 height 25
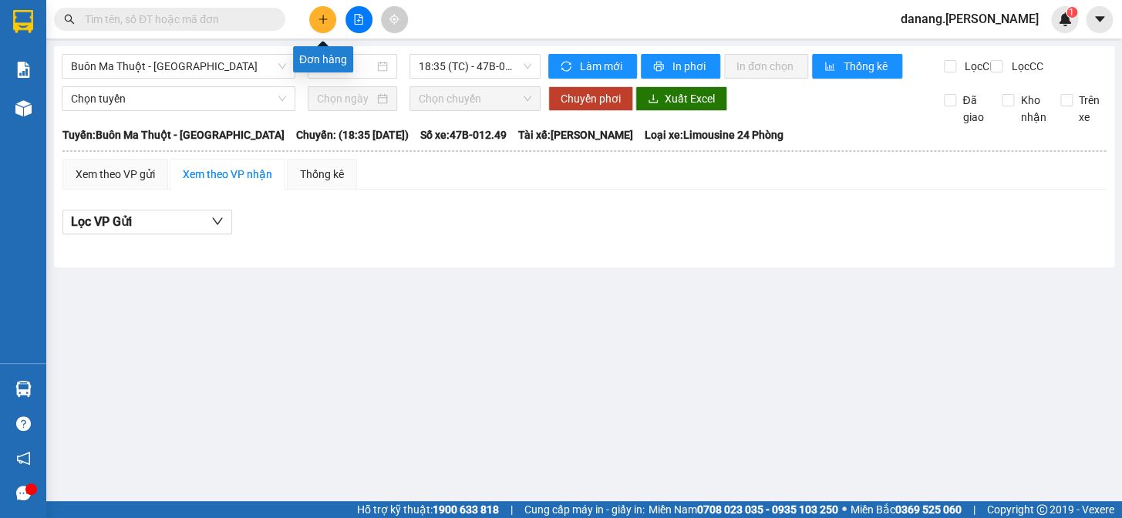
click at [318, 24] on icon "plus" at bounding box center [323, 19] width 11 height 11
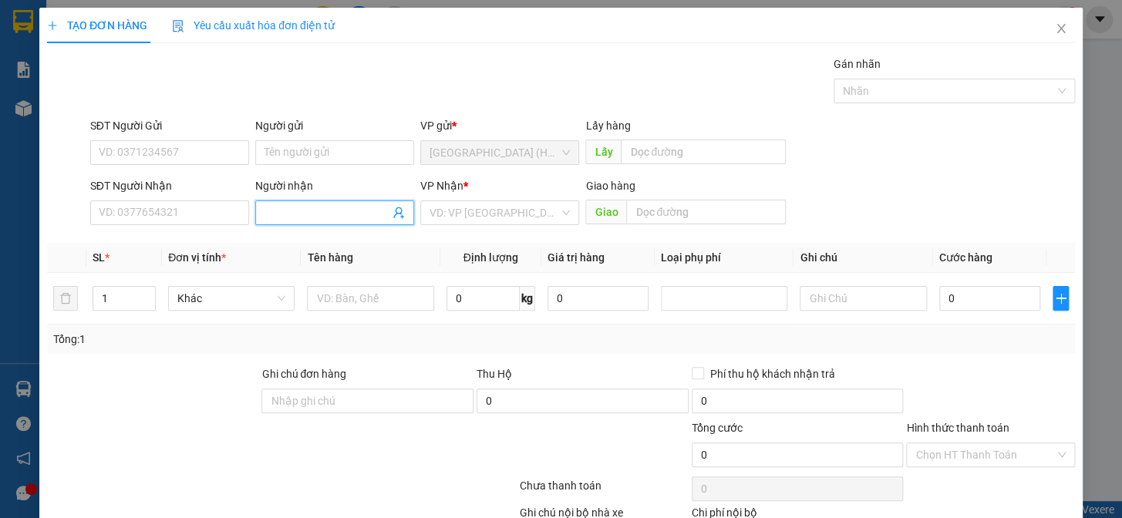
click at [284, 211] on input "Người nhận" at bounding box center [327, 212] width 125 height 17
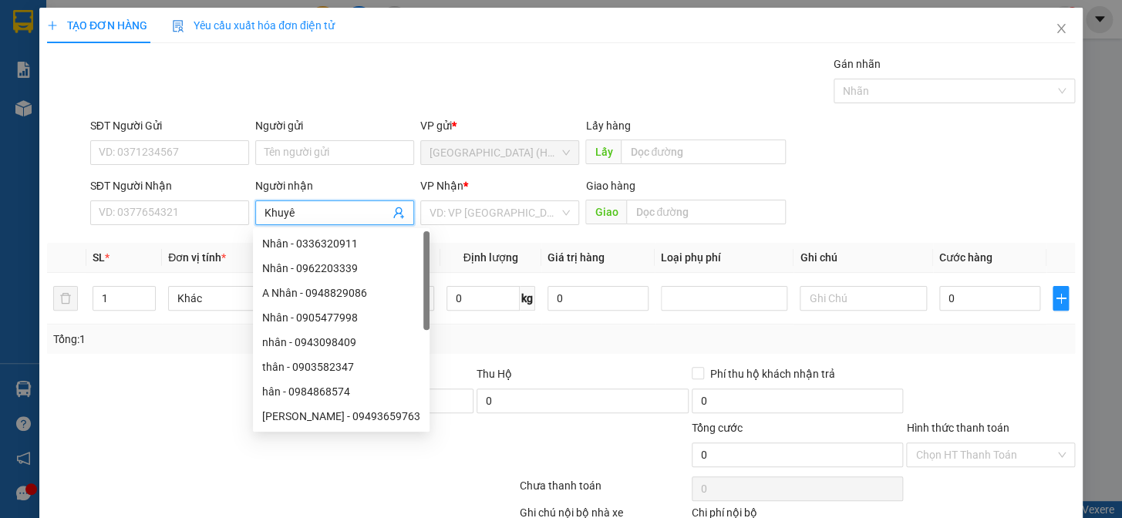
type input "Khuyên"
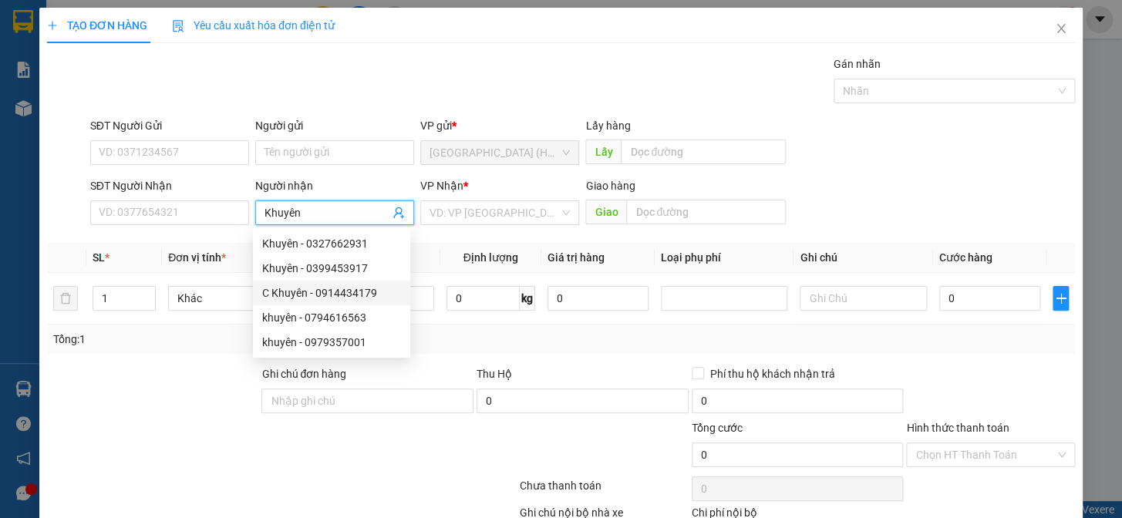
click at [339, 290] on div "C Khuyên - 0914434179" at bounding box center [331, 293] width 139 height 17
type input "0914434179"
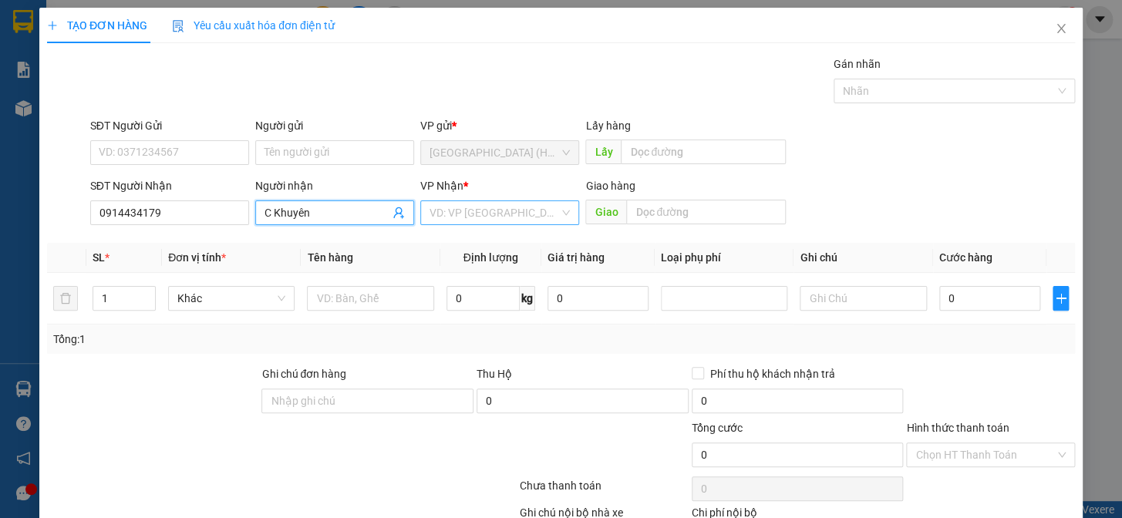
type input "C Khuyên"
click at [490, 221] on input "search" at bounding box center [495, 212] width 130 height 23
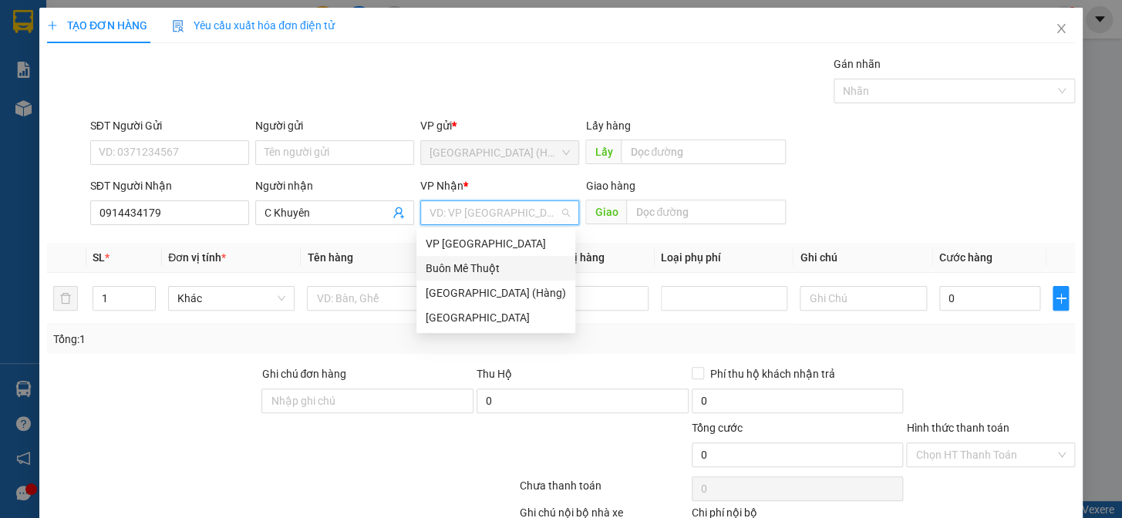
click at [467, 274] on div "Buôn Mê Thuột" at bounding box center [496, 268] width 140 height 17
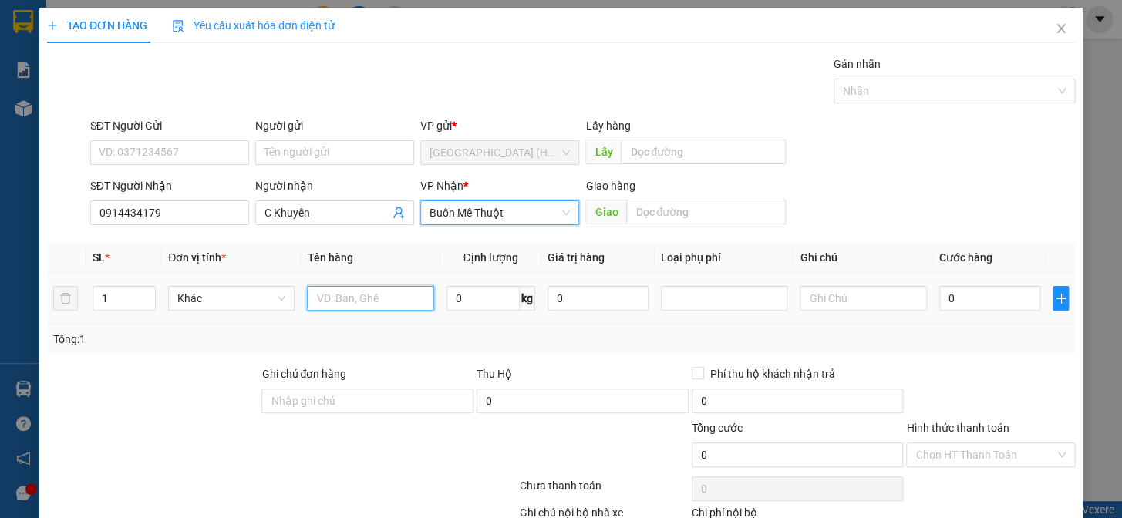
click at [340, 299] on input "text" at bounding box center [370, 298] width 127 height 25
type input "thùng"
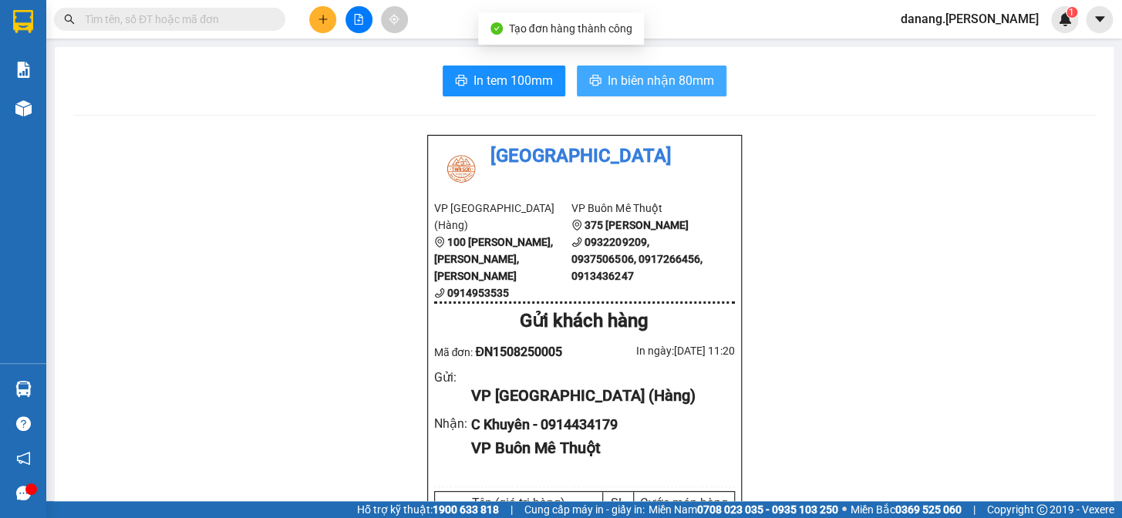
click at [625, 79] on span "In biên nhận 80mm" at bounding box center [661, 80] width 106 height 19
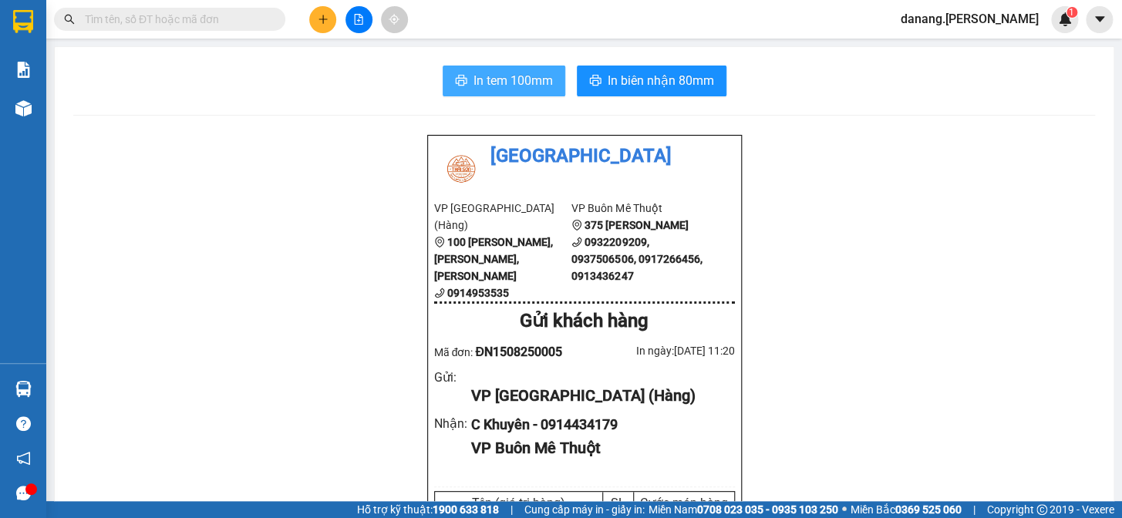
click at [508, 76] on span "In tem 100mm" at bounding box center [513, 80] width 79 height 19
